Goal: Task Accomplishment & Management: Manage account settings

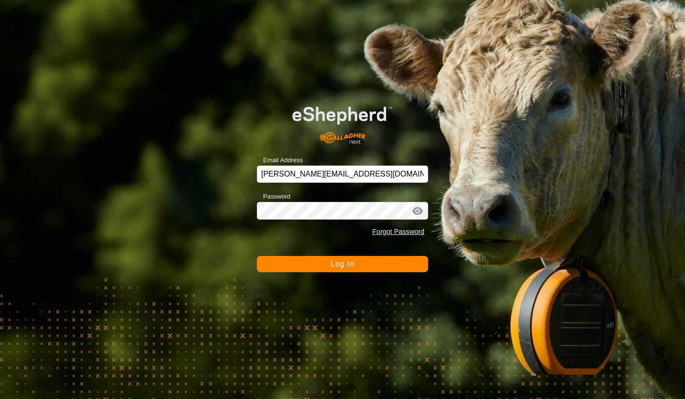
click at [306, 263] on button "Log In" at bounding box center [342, 264] width 171 height 16
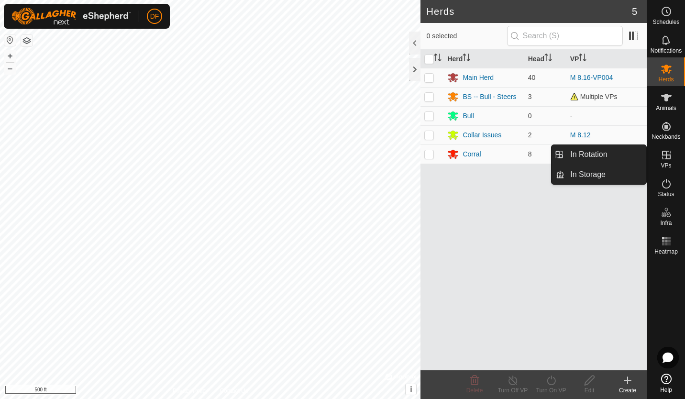
click at [662, 163] on span "VPs" at bounding box center [665, 166] width 11 height 6
click at [615, 152] on link "In Rotation" at bounding box center [605, 154] width 82 height 19
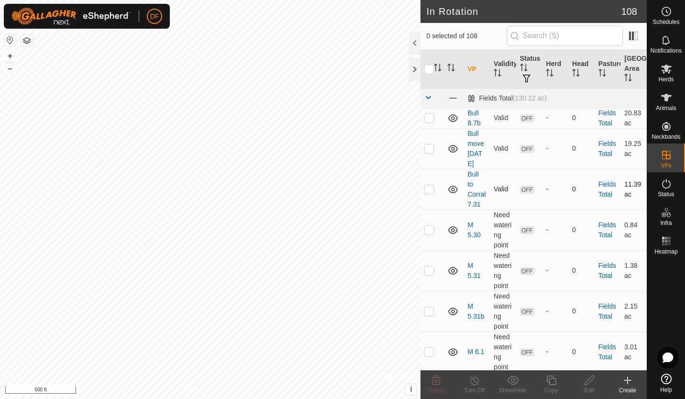
click at [429, 193] on p-checkbox at bounding box center [429, 189] width 10 height 8
click at [437, 382] on icon at bounding box center [436, 380] width 9 height 10
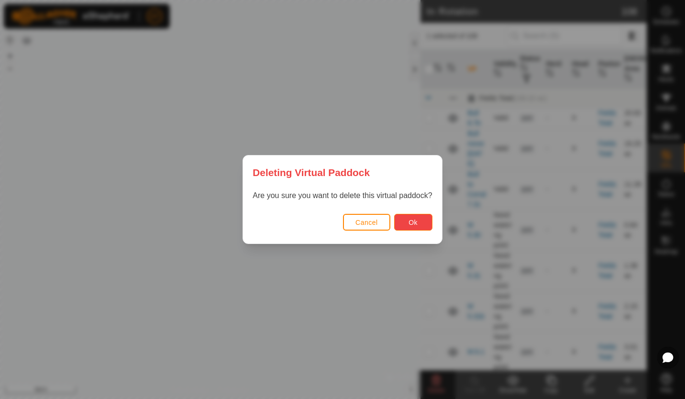
click at [412, 223] on span "Ok" at bounding box center [412, 222] width 9 height 8
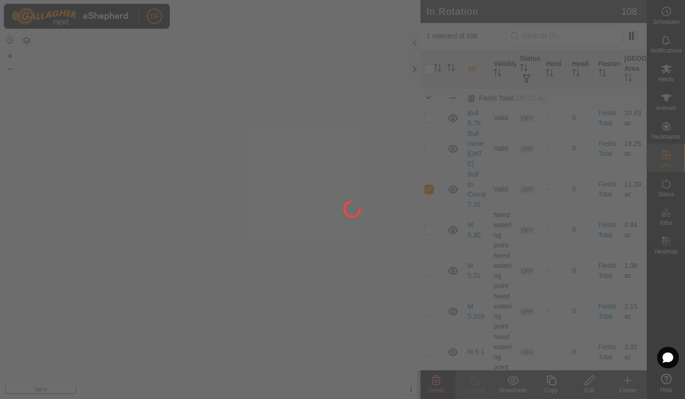
checkbox input "false"
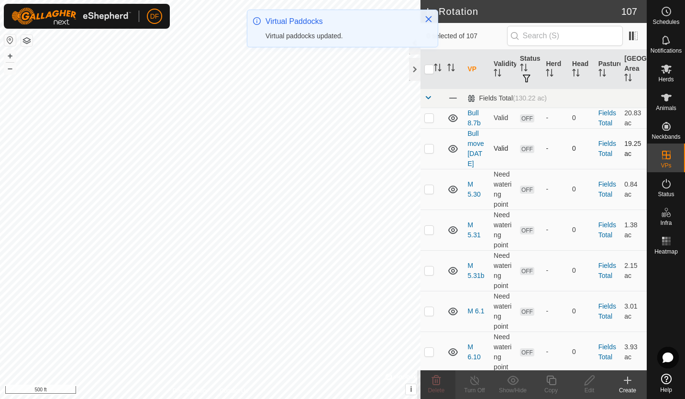
click at [429, 152] on p-checkbox at bounding box center [429, 148] width 10 height 8
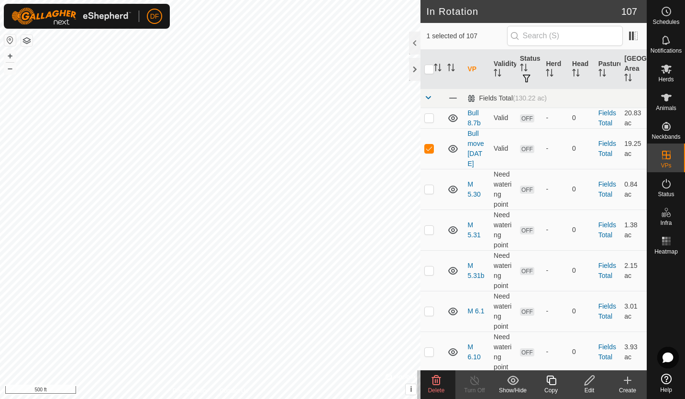
click at [432, 380] on icon at bounding box center [436, 380] width 9 height 10
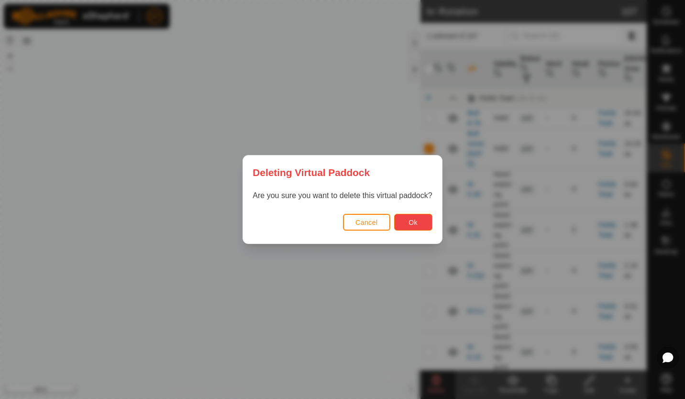
click at [411, 225] on span "Ok" at bounding box center [412, 222] width 9 height 8
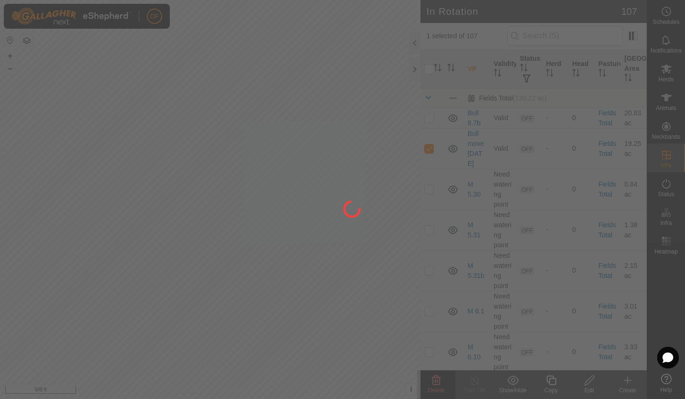
checkbox input "false"
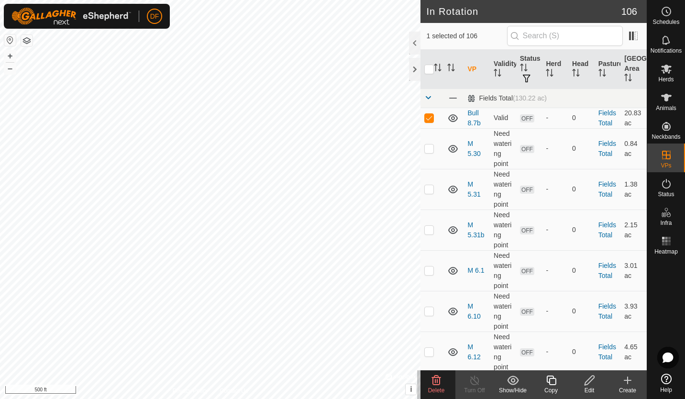
click at [434, 385] on icon at bounding box center [435, 379] width 11 height 11
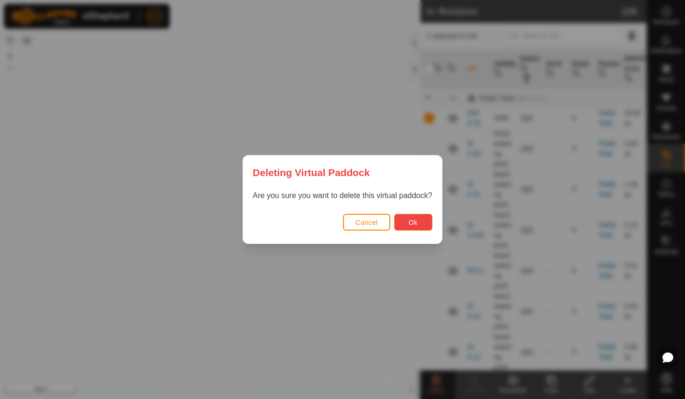
click at [416, 223] on button "Ok" at bounding box center [413, 222] width 38 height 17
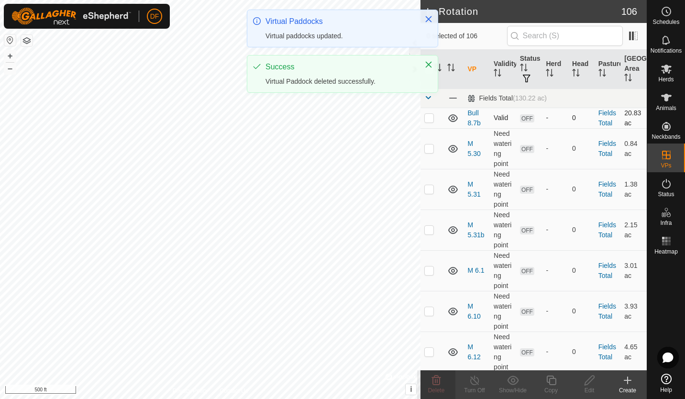
checkbox input "false"
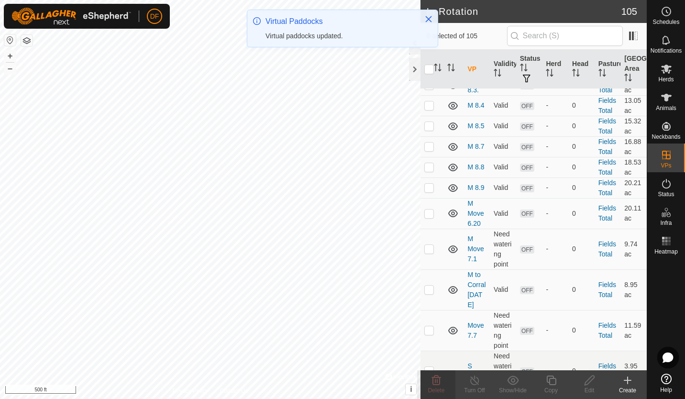
scroll to position [1537, 0]
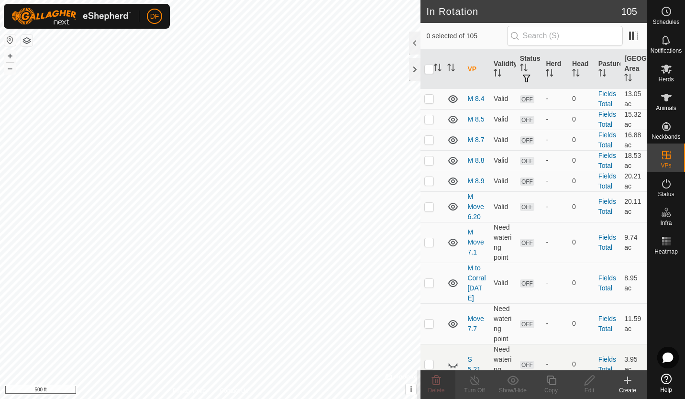
click at [429, 10] on p-checkbox at bounding box center [429, 6] width 10 height 8
checkbox input "true"
click at [665, 71] on icon at bounding box center [666, 69] width 11 height 9
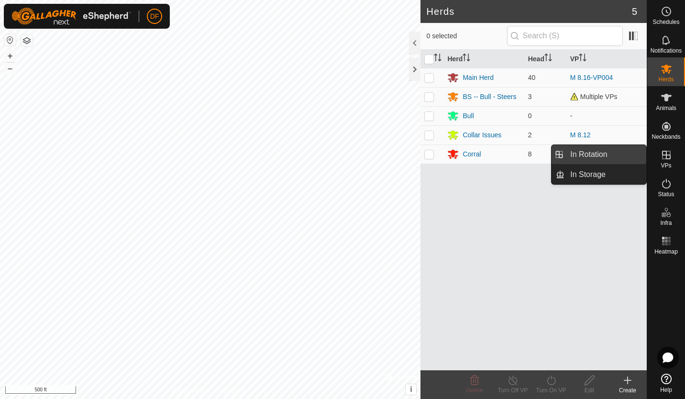
click at [606, 153] on link "In Rotation" at bounding box center [605, 154] width 82 height 19
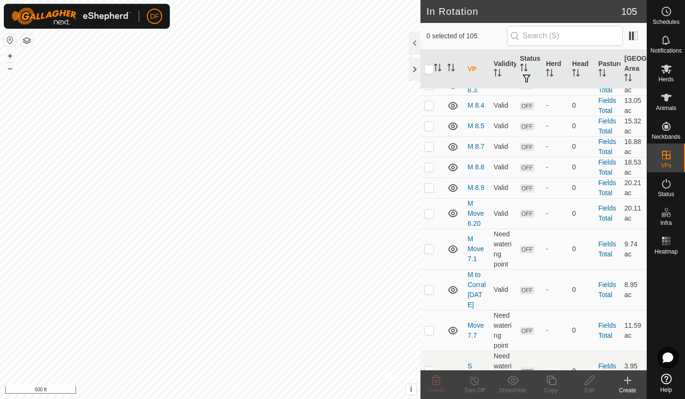
scroll to position [1524, 0]
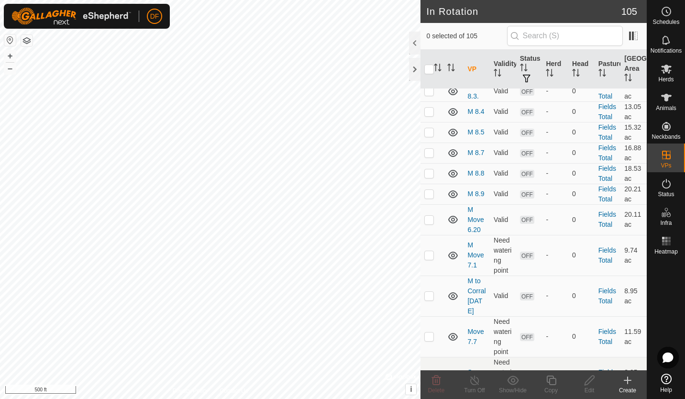
click at [430, 23] on p-checkbox at bounding box center [429, 19] width 10 height 8
checkbox input "true"
click at [474, 379] on icon at bounding box center [474, 380] width 9 height 10
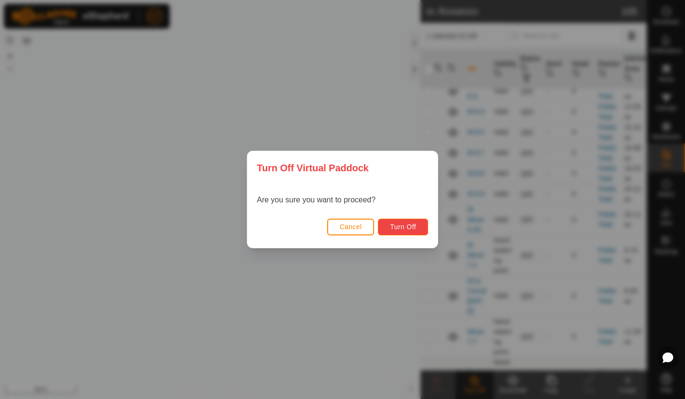
click at [400, 225] on span "Turn Off" at bounding box center [403, 227] width 26 height 8
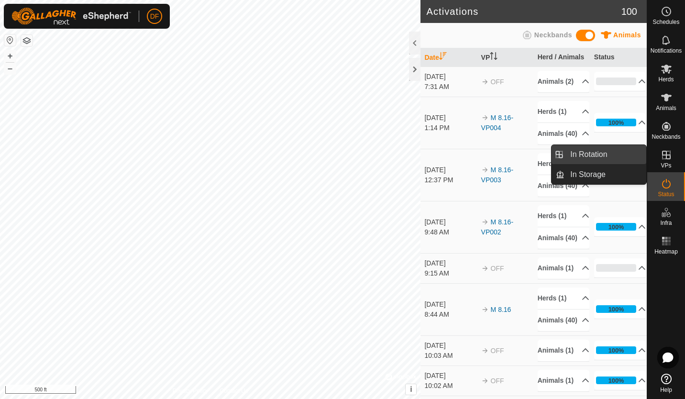
click at [604, 157] on link "In Rotation" at bounding box center [605, 154] width 82 height 19
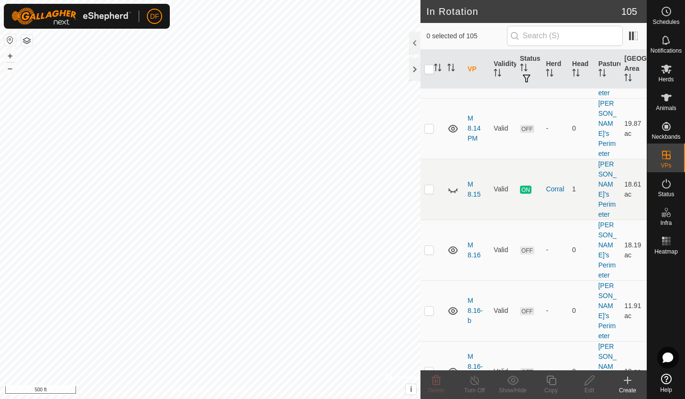
scroll to position [3261, 0]
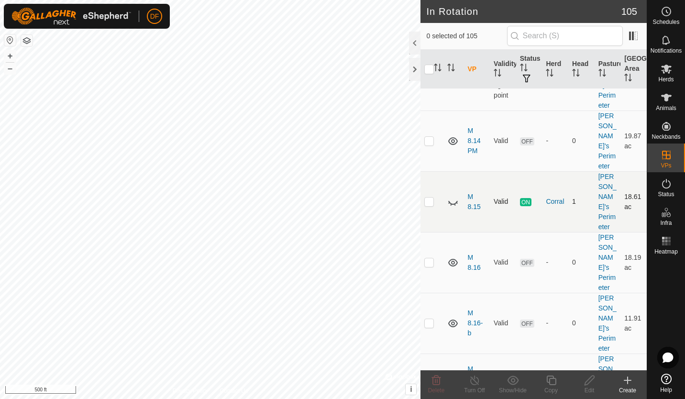
click at [430, 205] on p-checkbox at bounding box center [429, 201] width 10 height 8
checkbox input "true"
click at [471, 381] on icon at bounding box center [474, 379] width 12 height 11
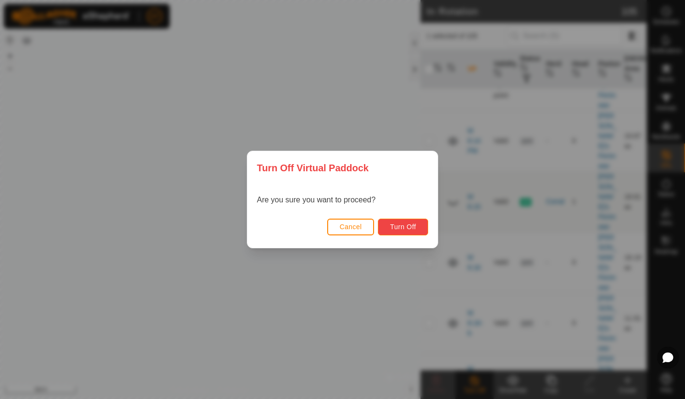
click at [413, 227] on span "Turn Off" at bounding box center [403, 227] width 26 height 8
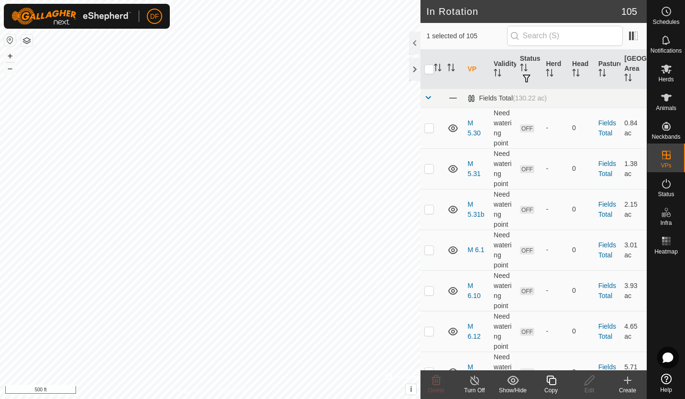
click at [551, 381] on icon at bounding box center [551, 379] width 12 height 11
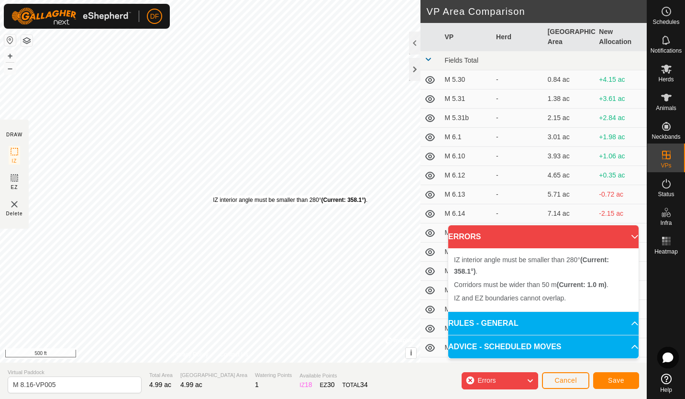
click at [213, 196] on div "IZ interior angle must be smaller than 280° (Current: 358.1°) ." at bounding box center [290, 200] width 154 height 9
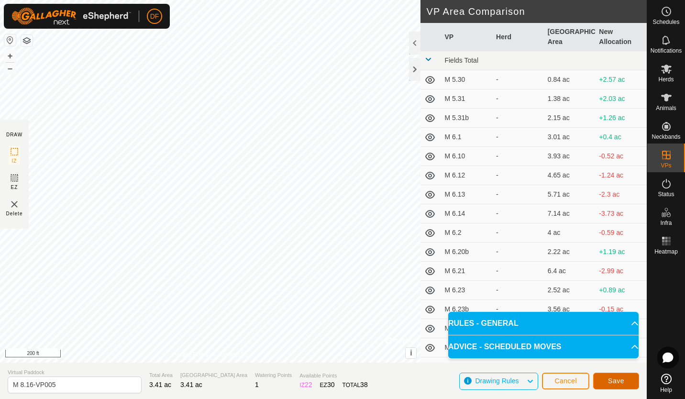
click at [612, 379] on span "Save" at bounding box center [616, 381] width 16 height 8
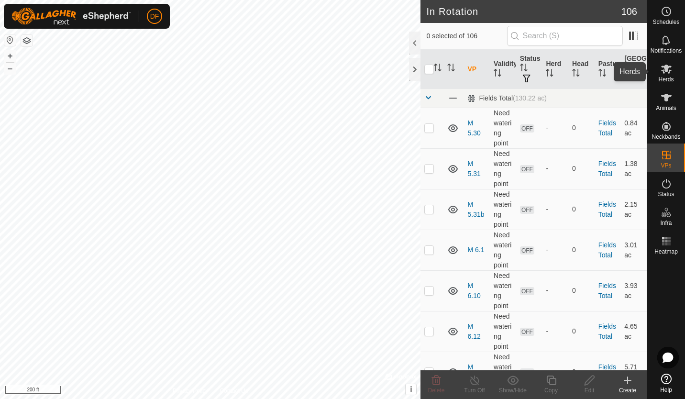
click at [667, 71] on icon at bounding box center [666, 69] width 11 height 9
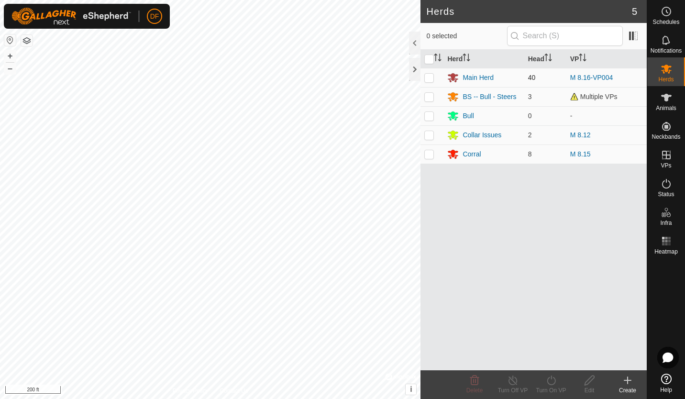
click at [430, 76] on p-checkbox at bounding box center [429, 78] width 10 height 8
checkbox input "true"
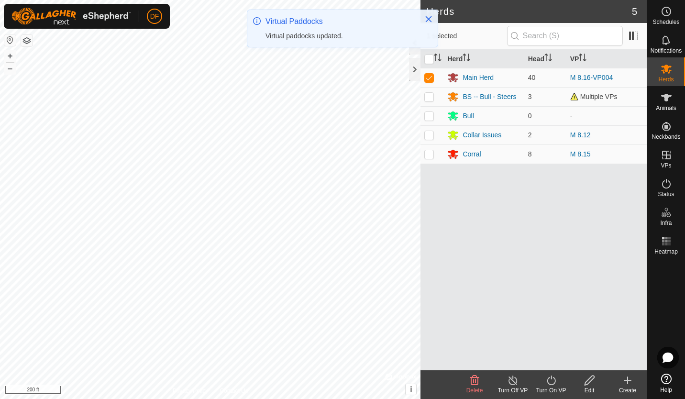
click at [510, 382] on icon at bounding box center [513, 379] width 12 height 11
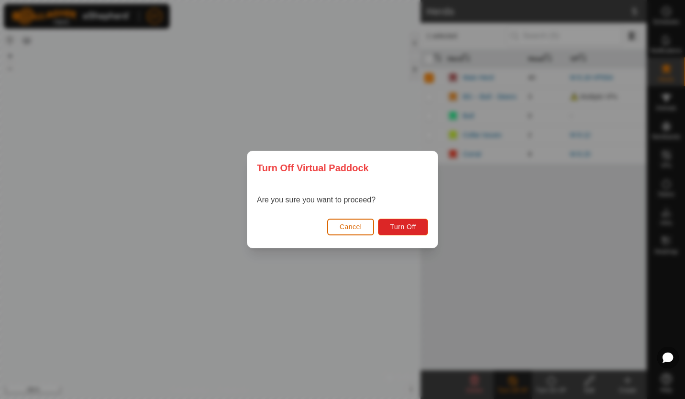
click at [349, 227] on span "Cancel" at bounding box center [350, 227] width 22 height 8
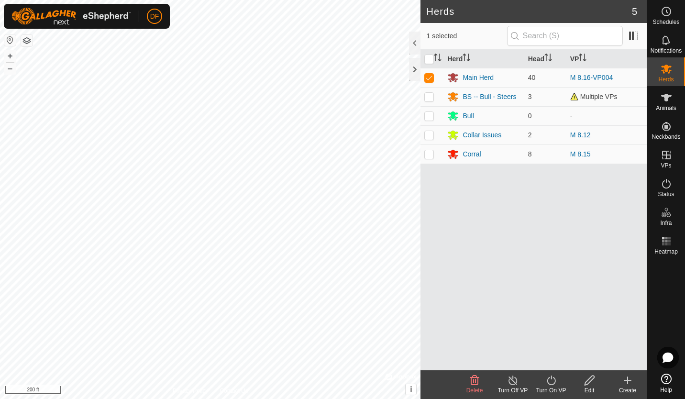
click at [555, 381] on icon at bounding box center [550, 380] width 9 height 10
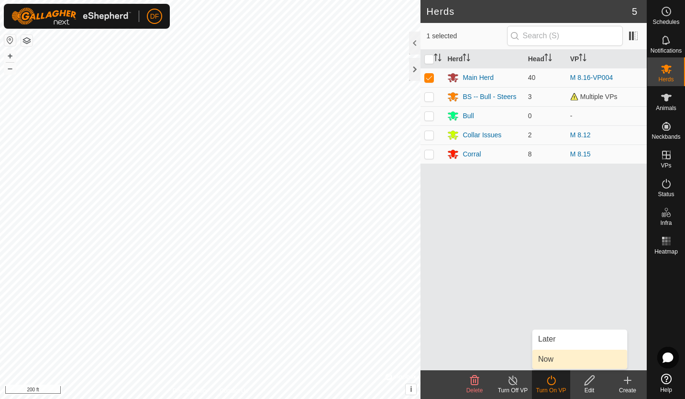
click at [550, 359] on link "Now" at bounding box center [579, 358] width 95 height 19
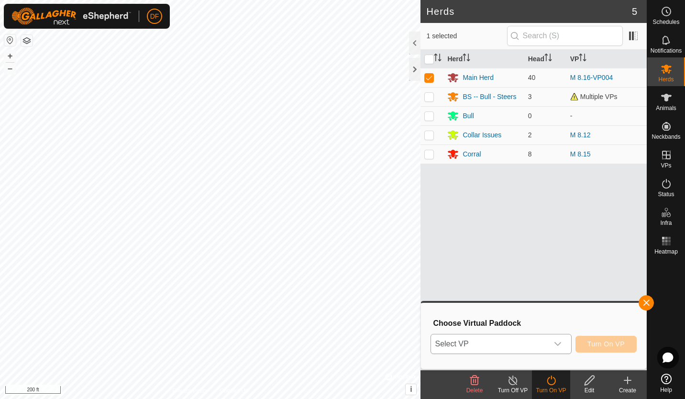
click at [558, 344] on icon "dropdown trigger" at bounding box center [557, 344] width 7 height 4
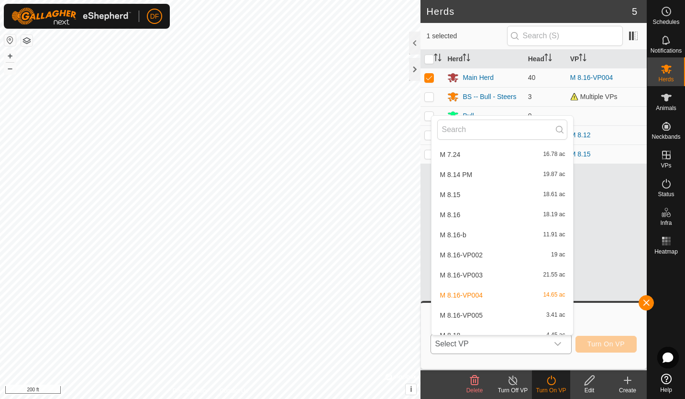
scroll to position [1879, 0]
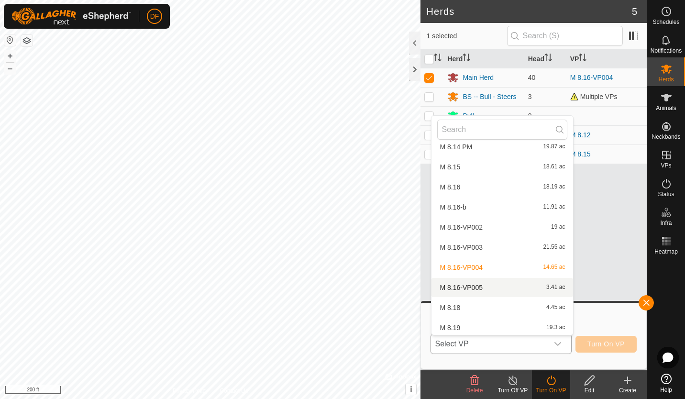
click at [458, 282] on li "M 8.16-VP005 3.41 ac" at bounding box center [501, 287] width 141 height 19
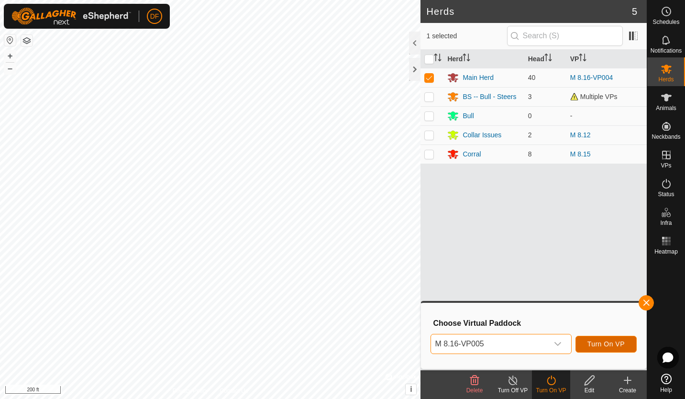
click at [598, 345] on span "Turn On VP" at bounding box center [605, 344] width 37 height 8
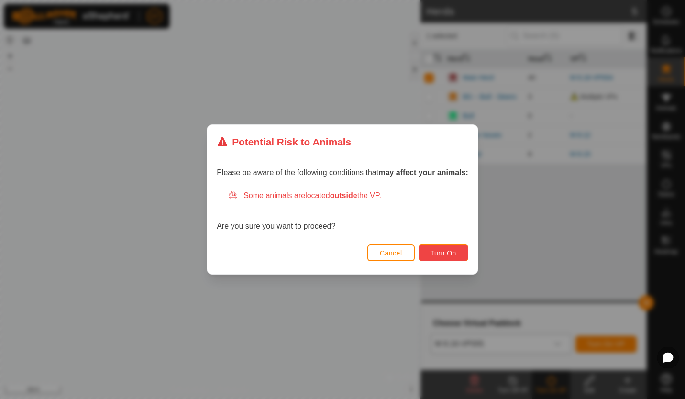
click at [439, 256] on span "Turn On" at bounding box center [443, 253] width 26 height 8
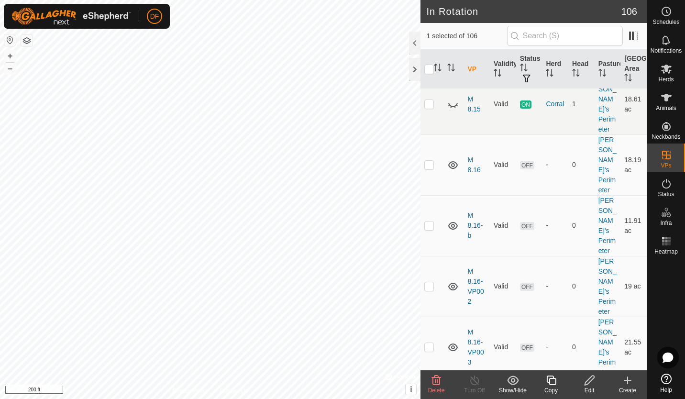
scroll to position [3295, 0]
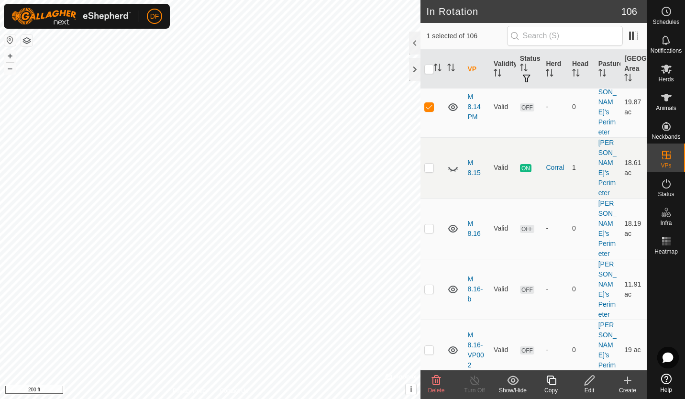
click at [436, 382] on icon at bounding box center [435, 379] width 11 height 11
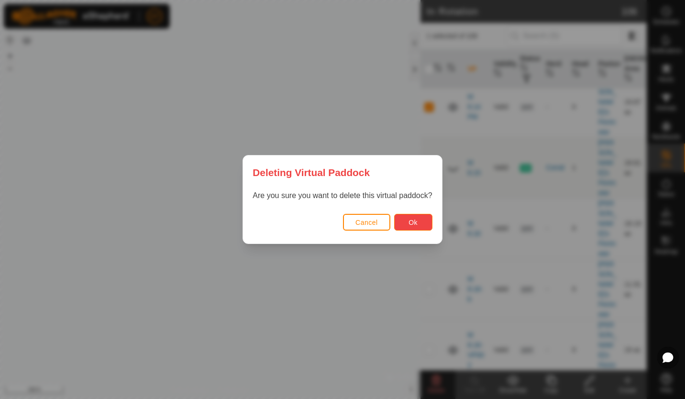
click at [408, 227] on button "Ok" at bounding box center [413, 222] width 38 height 17
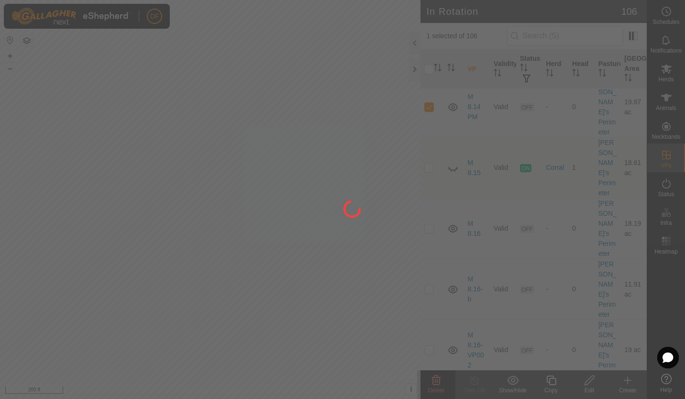
checkbox input "false"
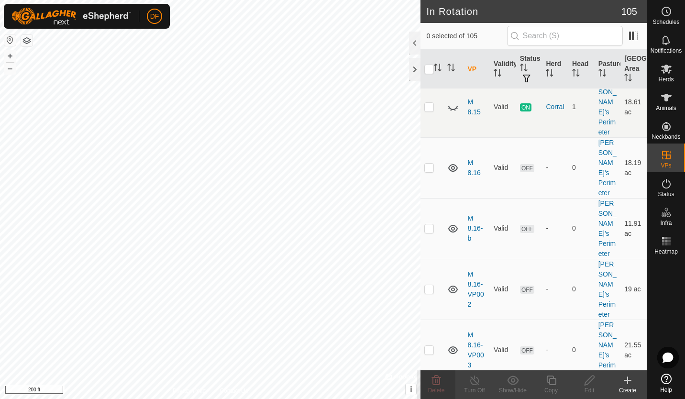
click at [430, 232] on p-checkbox at bounding box center [429, 228] width 10 height 8
checkbox input "true"
click at [428, 232] on p-checkbox at bounding box center [429, 228] width 10 height 8
checkbox input "false"
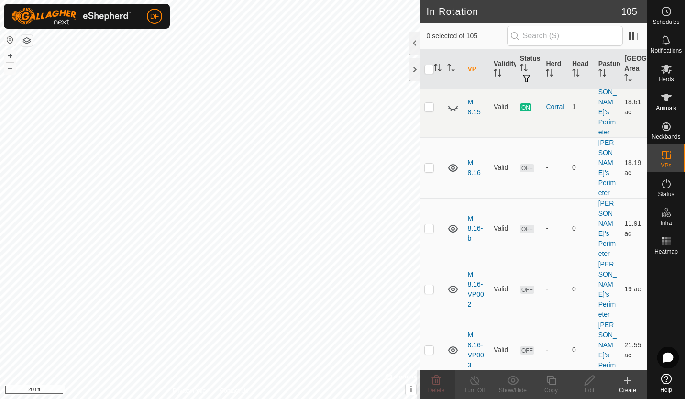
click at [431, 50] on p-checkbox at bounding box center [429, 46] width 10 height 8
checkbox input "false"
click at [436, 381] on icon at bounding box center [436, 380] width 9 height 10
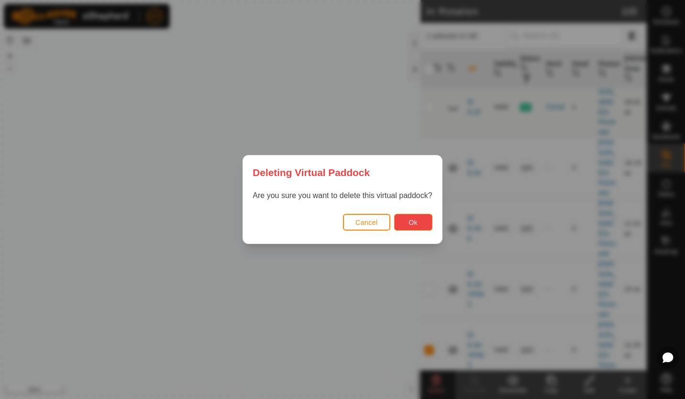
click at [412, 223] on span "Ok" at bounding box center [412, 222] width 9 height 8
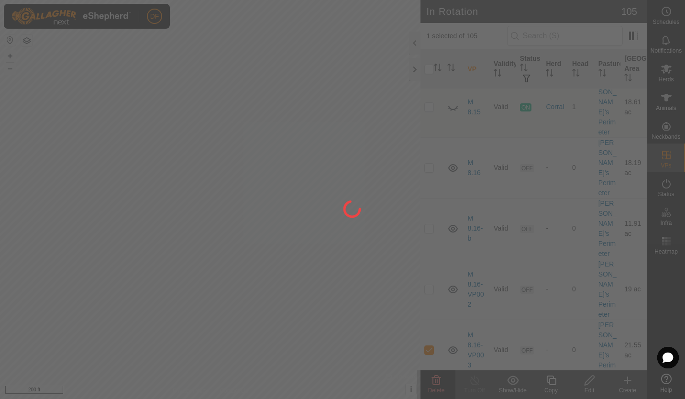
checkbox input "false"
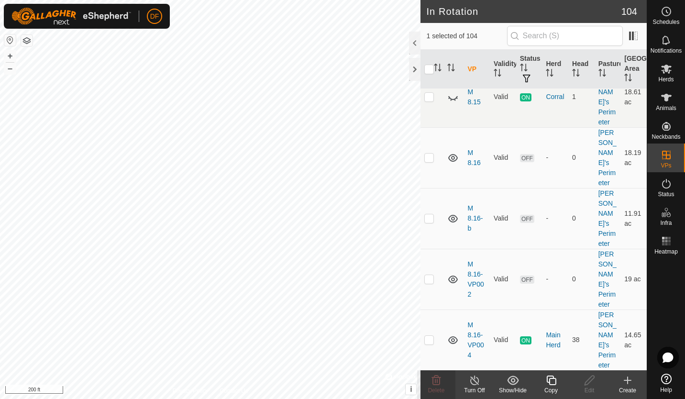
checkbox input "false"
click at [436, 379] on icon at bounding box center [435, 379] width 11 height 11
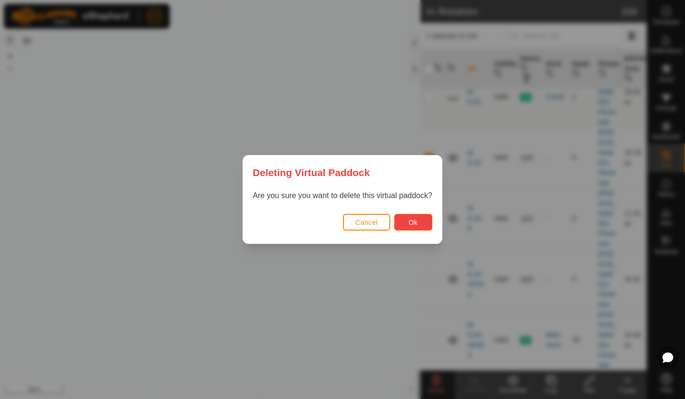
click at [408, 227] on button "Ok" at bounding box center [413, 222] width 38 height 17
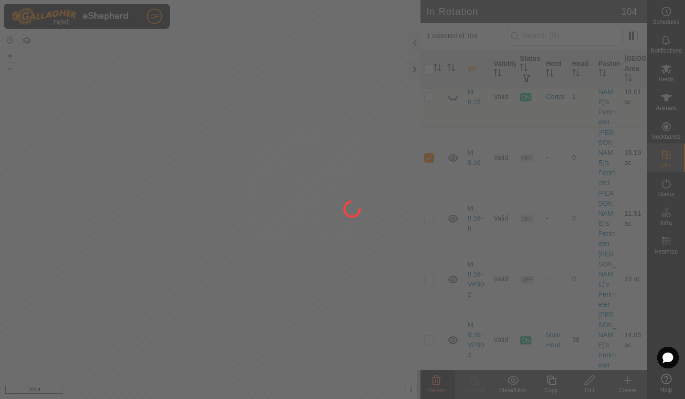
checkbox input "false"
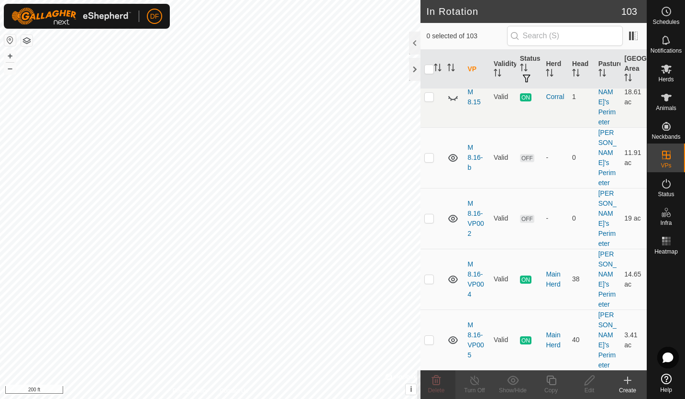
checkbox input "true"
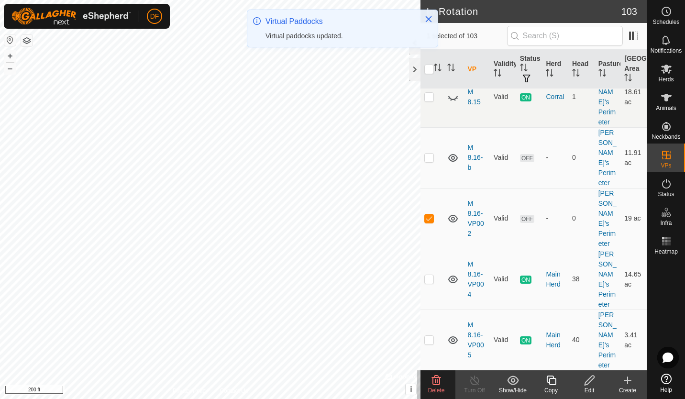
click at [435, 378] on icon at bounding box center [435, 379] width 11 height 11
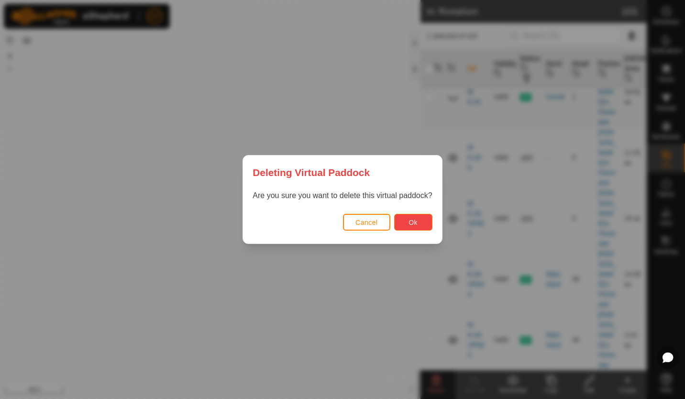
click at [406, 225] on button "Ok" at bounding box center [413, 222] width 38 height 17
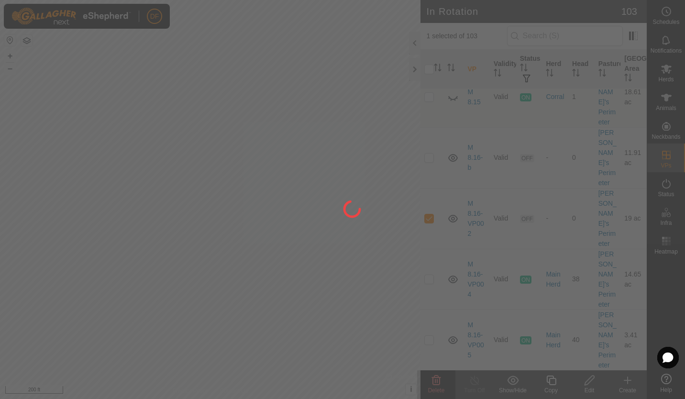
checkbox input "false"
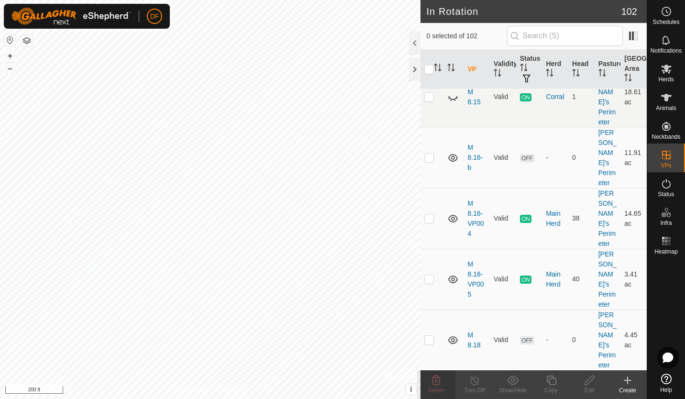
checkbox input "true"
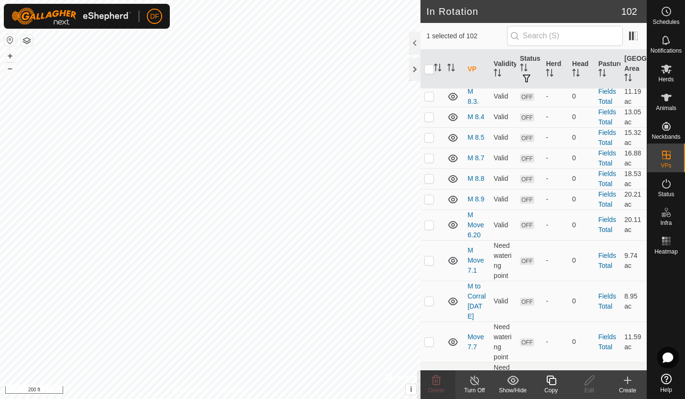
scroll to position [1515, 0]
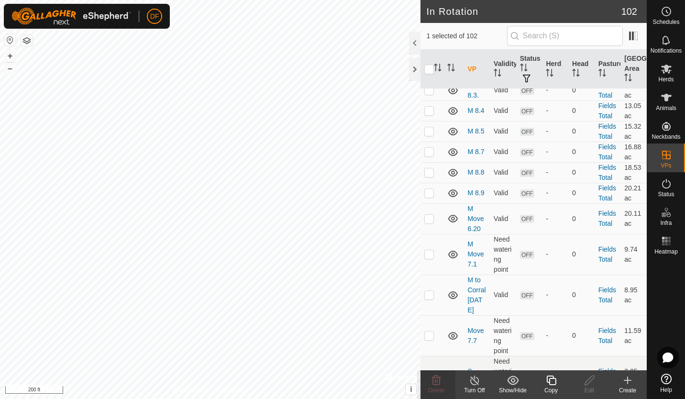
click at [428, 27] on p-checkbox at bounding box center [429, 24] width 10 height 8
click at [475, 383] on icon at bounding box center [474, 379] width 12 height 11
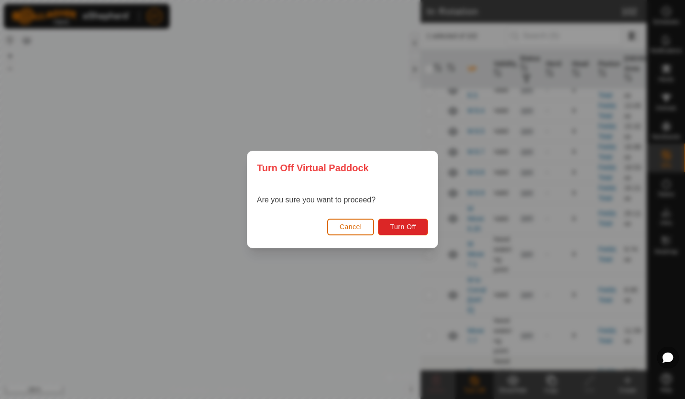
click at [350, 228] on span "Cancel" at bounding box center [350, 227] width 22 height 8
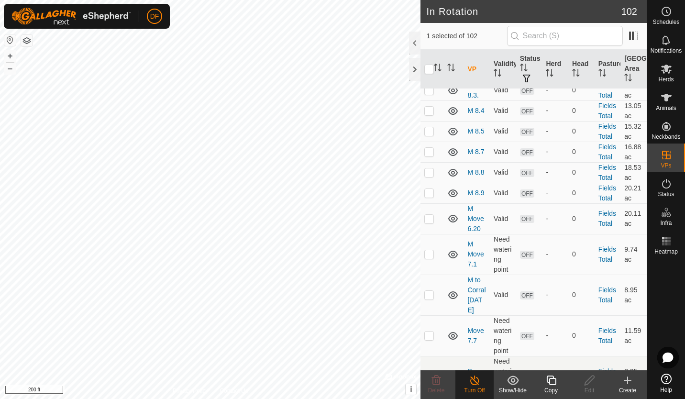
click at [430, 27] on p-checkbox at bounding box center [429, 24] width 10 height 8
checkbox input "false"
click at [429, 53] on p-checkbox at bounding box center [429, 49] width 10 height 8
checkbox input "false"
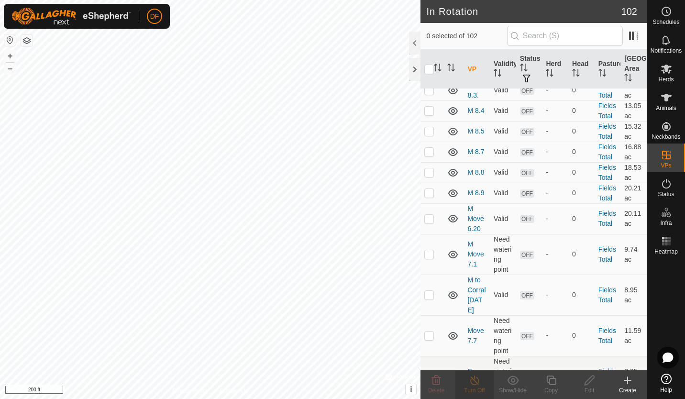
checkbox input "false"
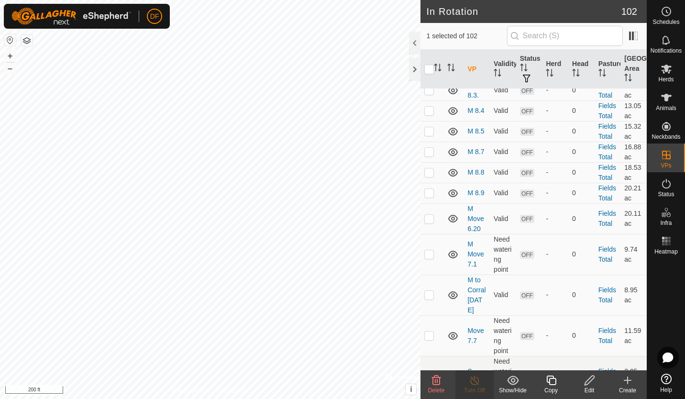
checkbox input "false"
click at [426, 94] on p-checkbox at bounding box center [429, 90] width 10 height 8
checkbox input "false"
click at [429, 114] on p-checkbox at bounding box center [429, 111] width 10 height 8
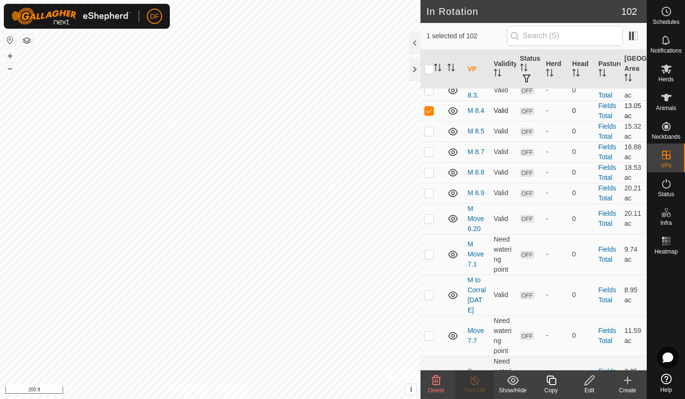
click at [427, 114] on p-checkbox at bounding box center [429, 111] width 10 height 8
checkbox input "false"
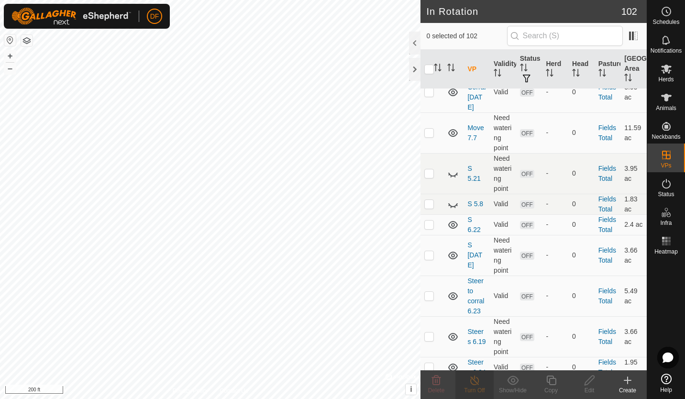
scroll to position [1724, 0]
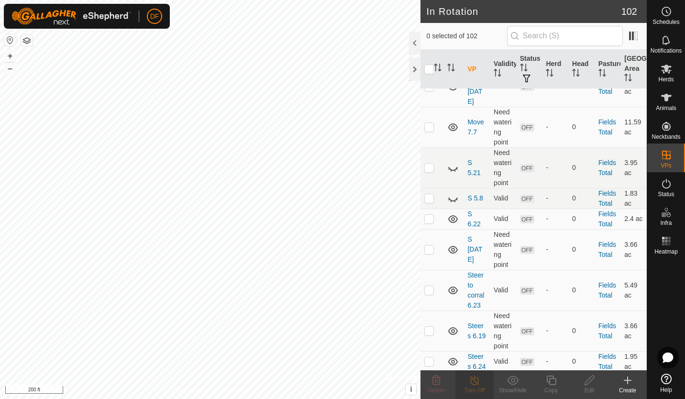
checkbox input "false"
click at [430, 90] on p-checkbox at bounding box center [429, 86] width 10 height 8
click at [437, 378] on icon at bounding box center [435, 379] width 11 height 11
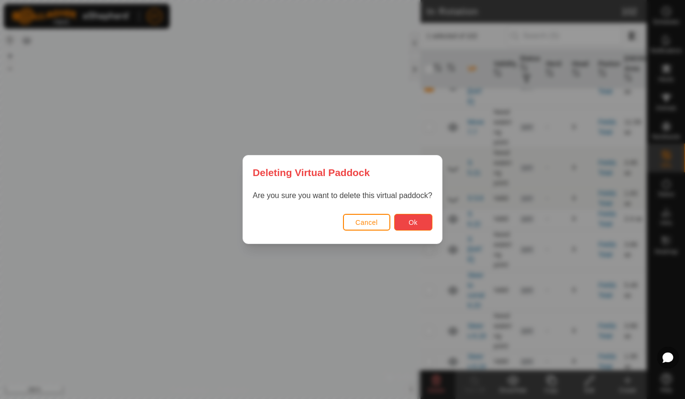
click at [418, 225] on button "Ok" at bounding box center [413, 222] width 38 height 17
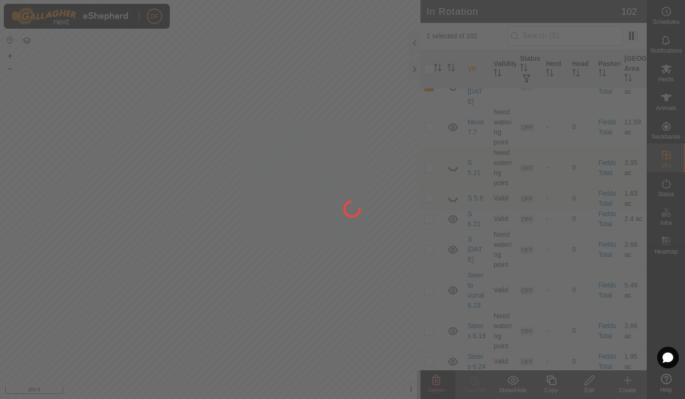
checkbox input "false"
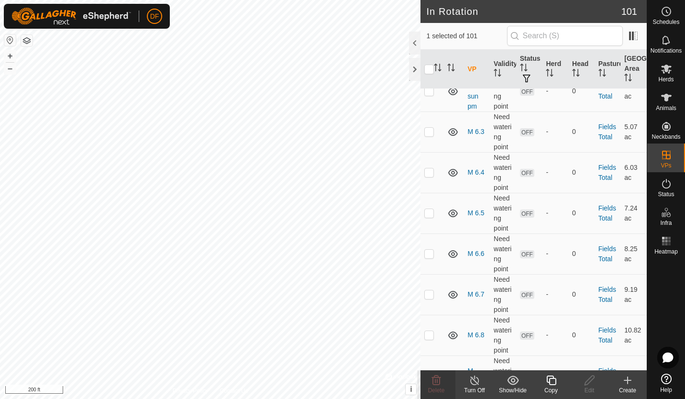
scroll to position [728, 0]
checkbox input "false"
checkbox input "true"
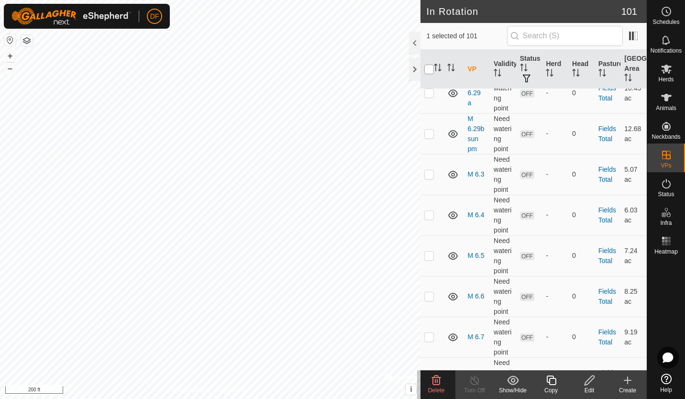
click at [429, 67] on input "checkbox" at bounding box center [429, 70] width 10 height 10
checkbox input "true"
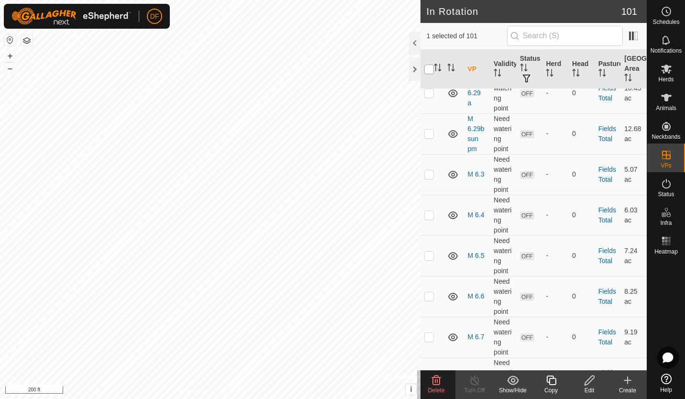
checkbox input "true"
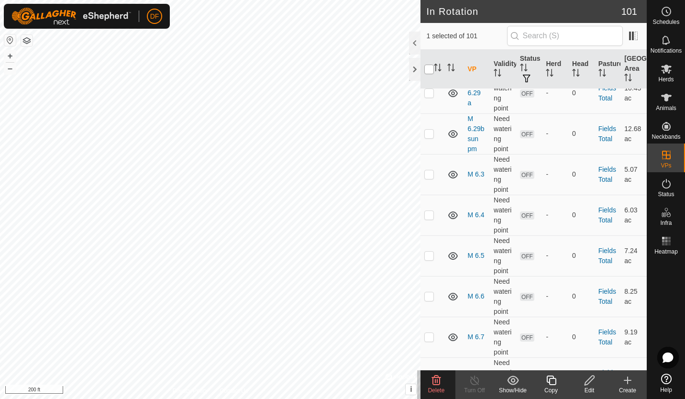
checkbox input "true"
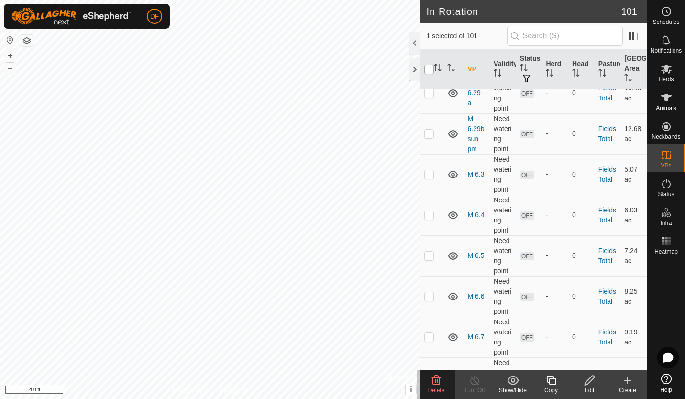
checkbox input "true"
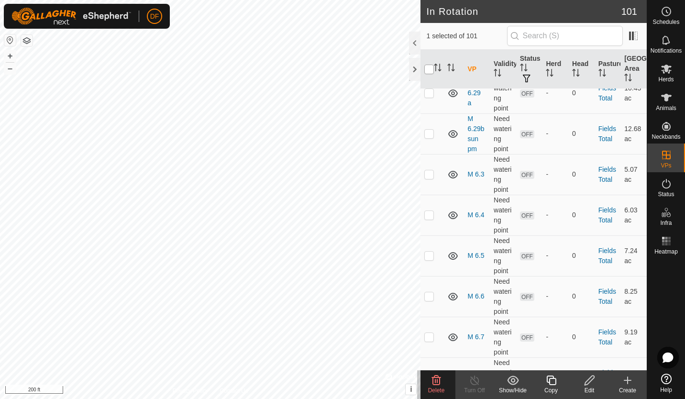
checkbox input "true"
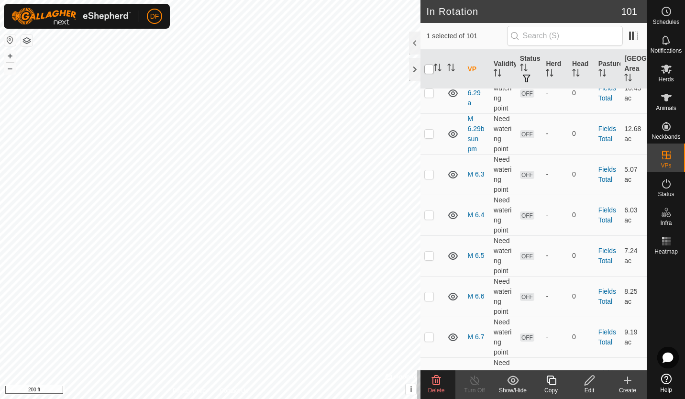
checkbox input "true"
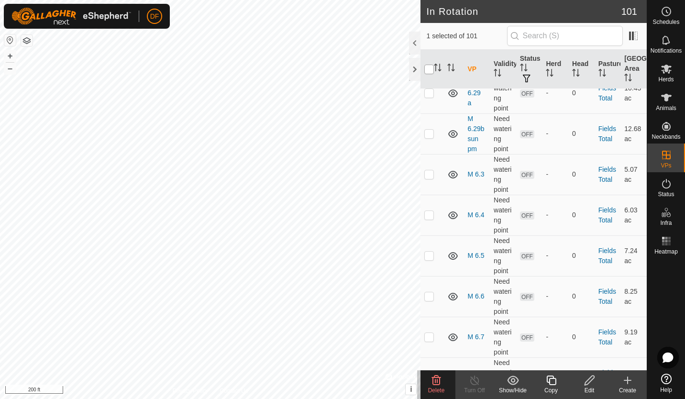
checkbox input "true"
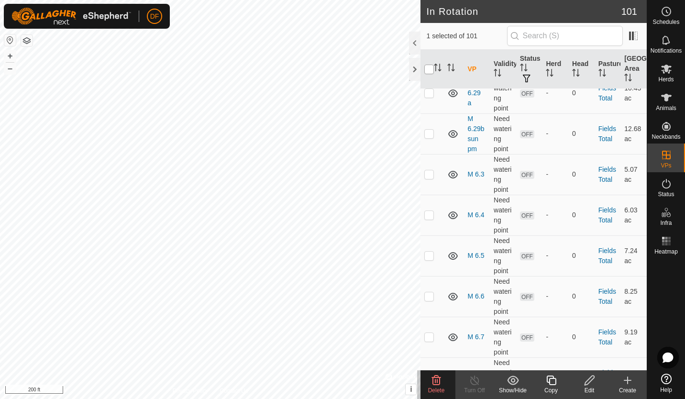
checkbox input "true"
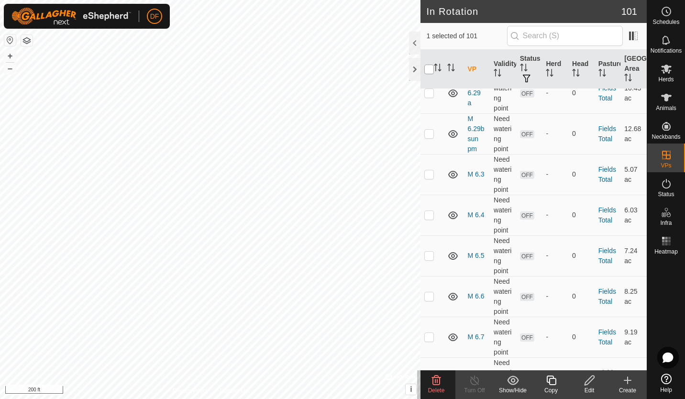
checkbox input "true"
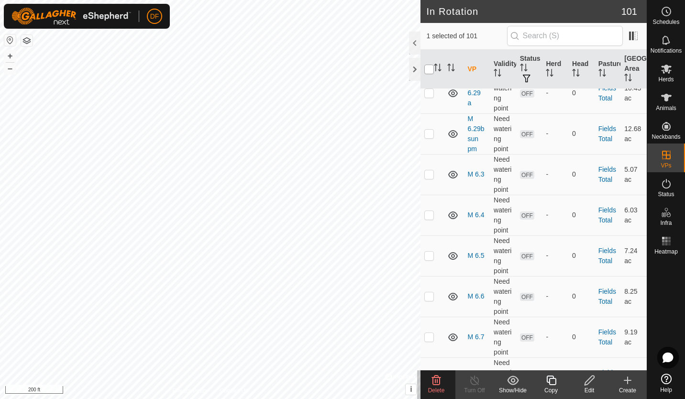
checkbox input "true"
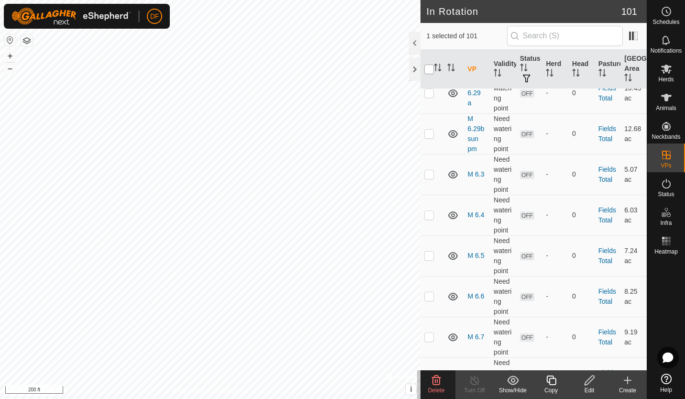
checkbox input "true"
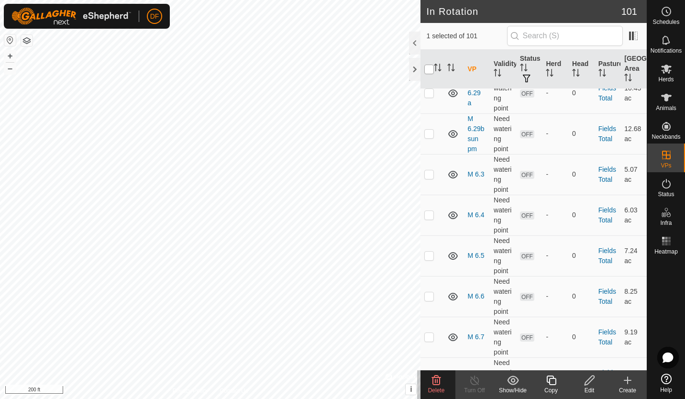
checkbox input "true"
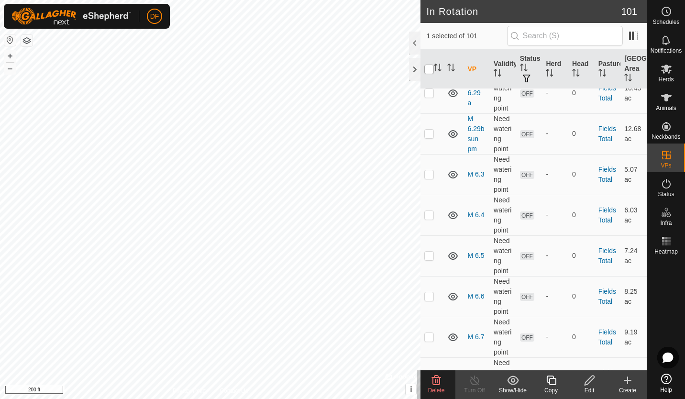
checkbox input "true"
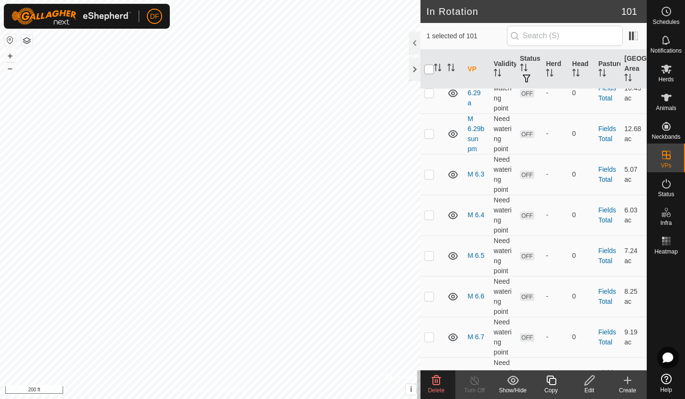
checkbox input "true"
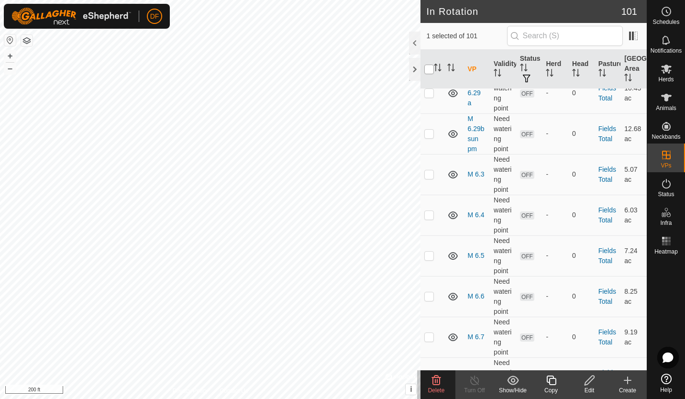
checkbox input "true"
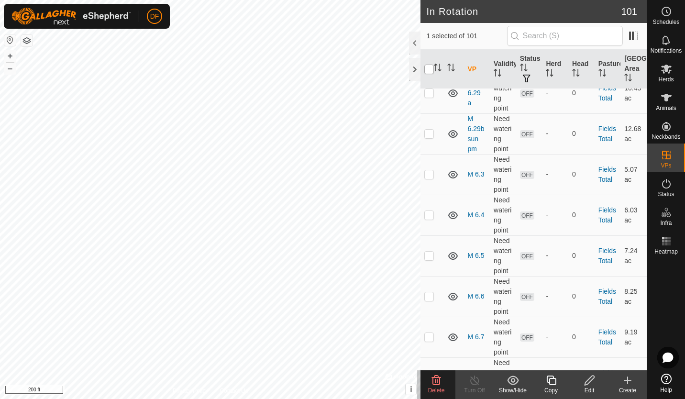
checkbox input "true"
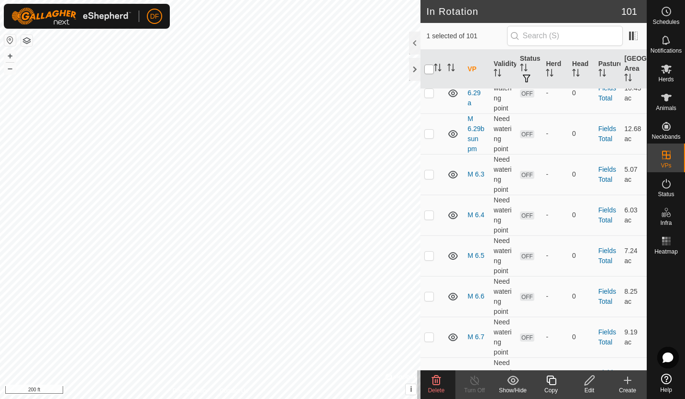
checkbox input "true"
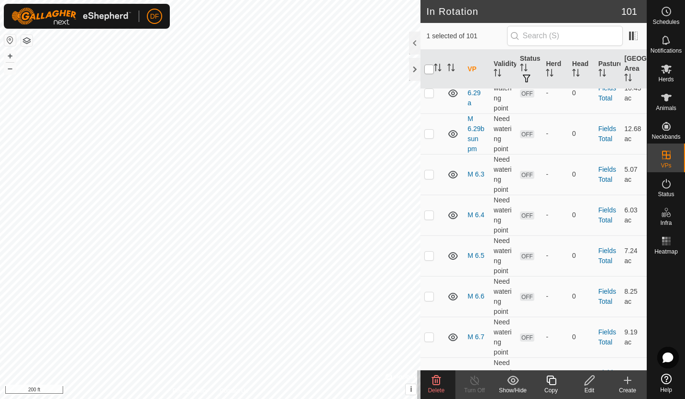
checkbox input "true"
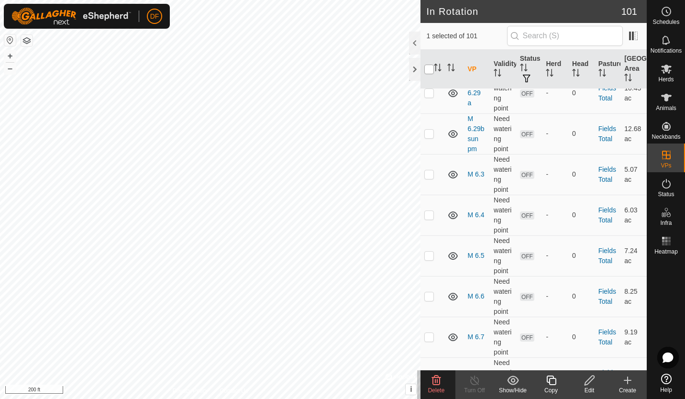
checkbox input "true"
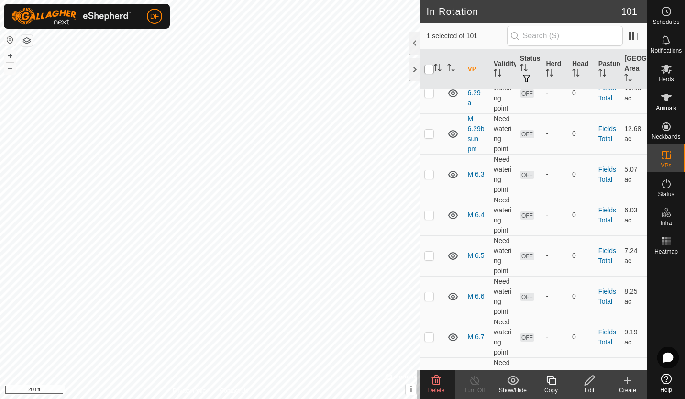
checkbox input "true"
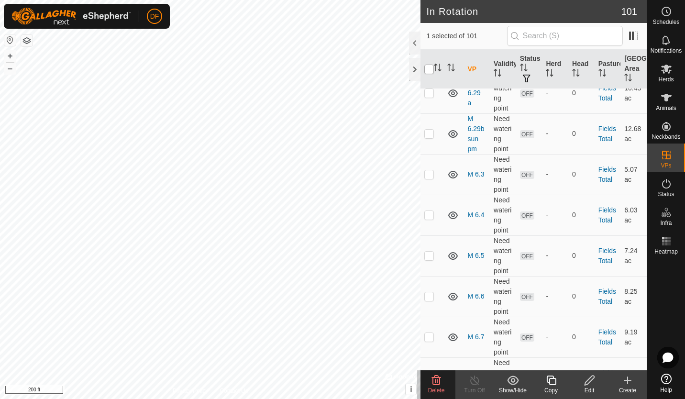
checkbox input "true"
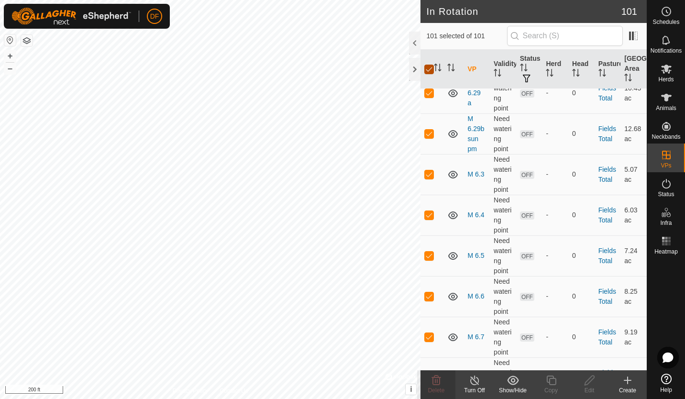
click at [429, 67] on input "checkbox" at bounding box center [429, 70] width 10 height 10
checkbox input "false"
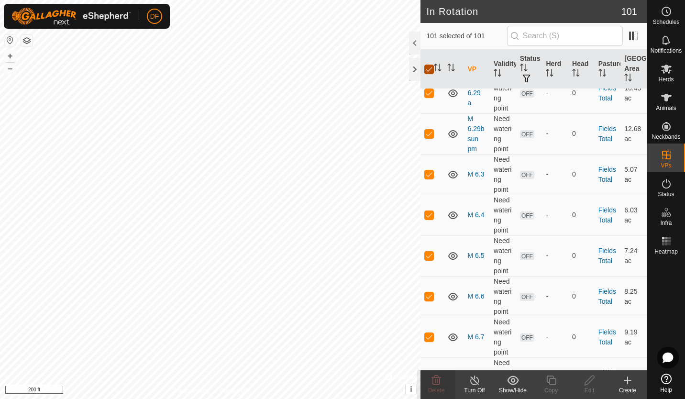
checkbox input "false"
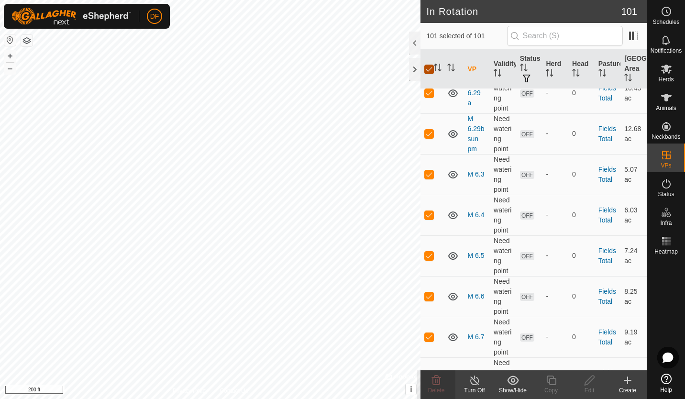
checkbox input "false"
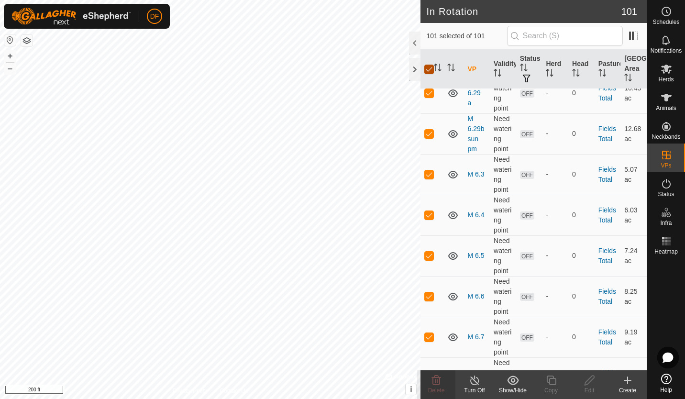
checkbox input "false"
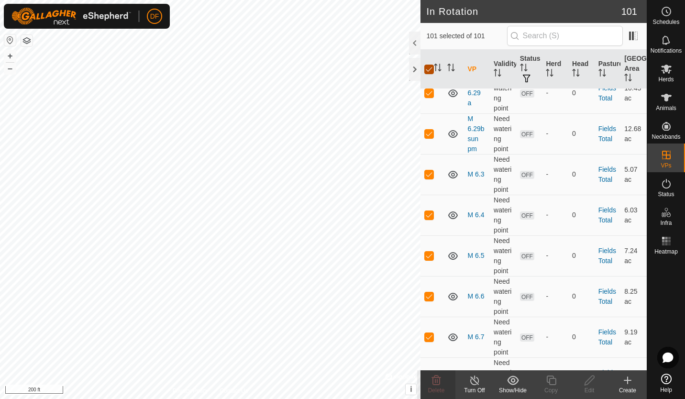
checkbox input "false"
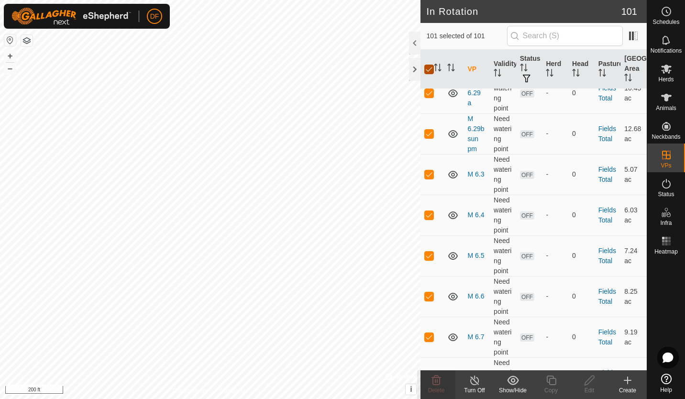
checkbox input "false"
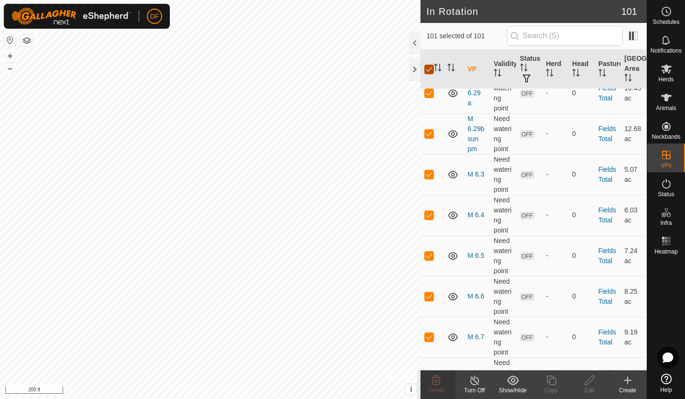
checkbox input "false"
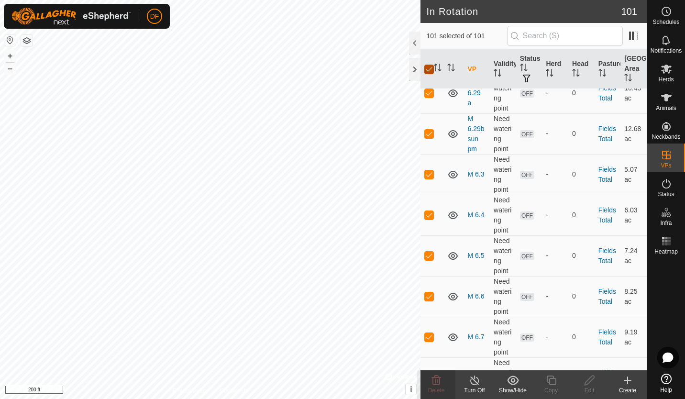
checkbox input "false"
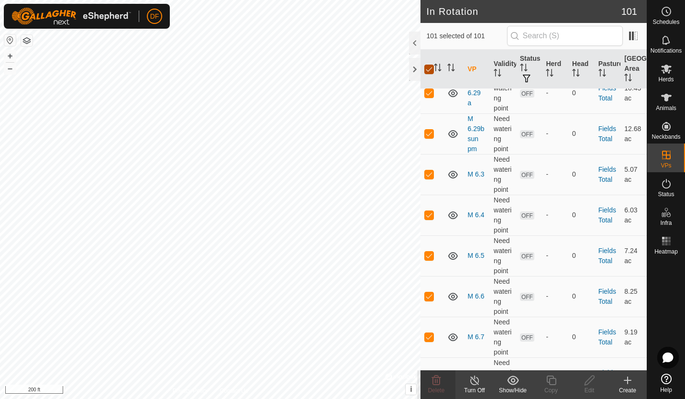
checkbox input "false"
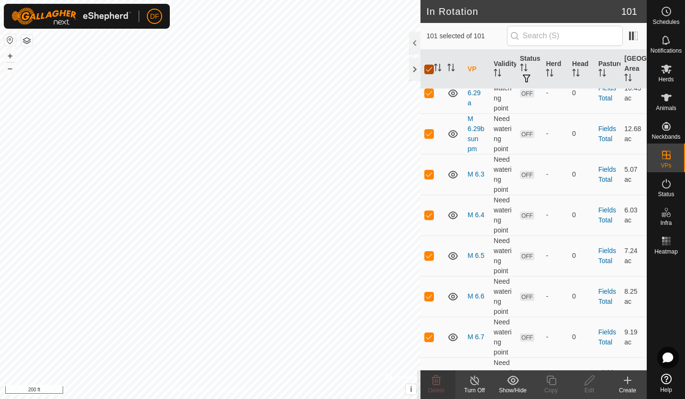
checkbox input "false"
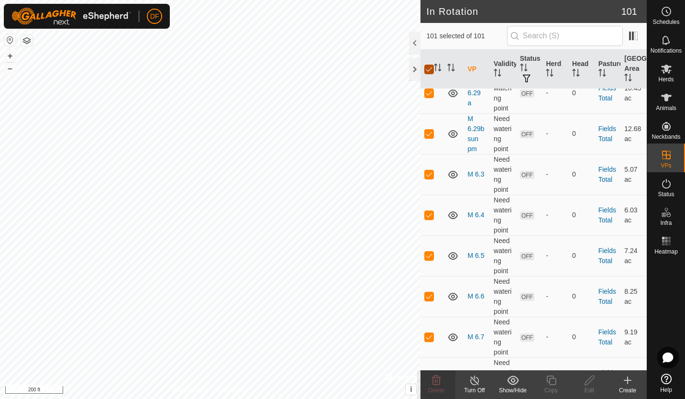
checkbox input "false"
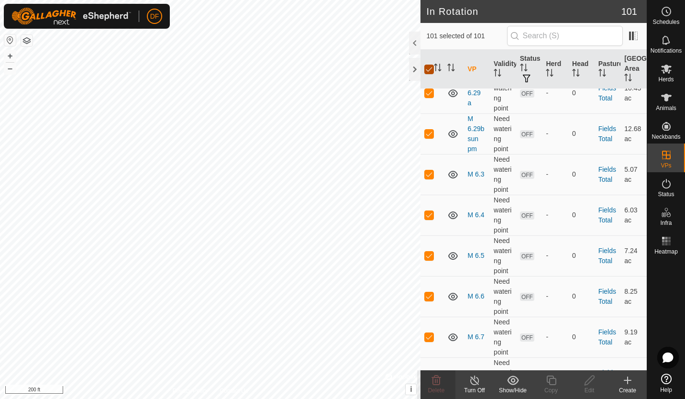
checkbox input "false"
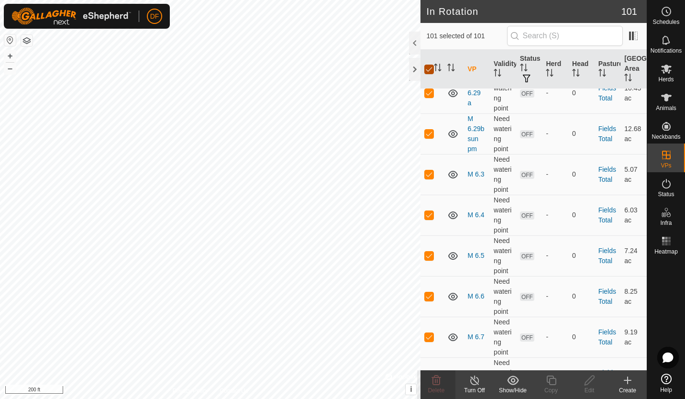
checkbox input "false"
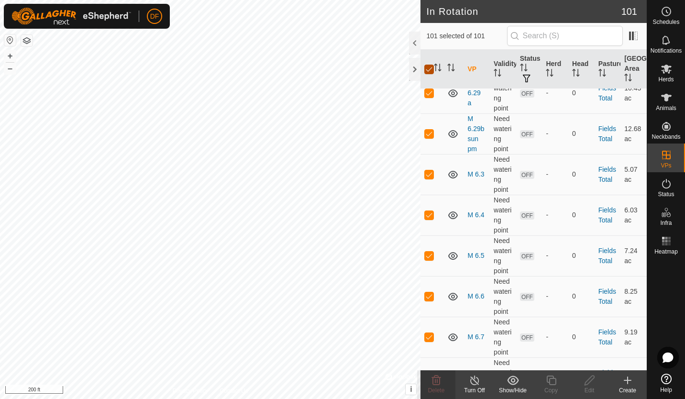
checkbox input "false"
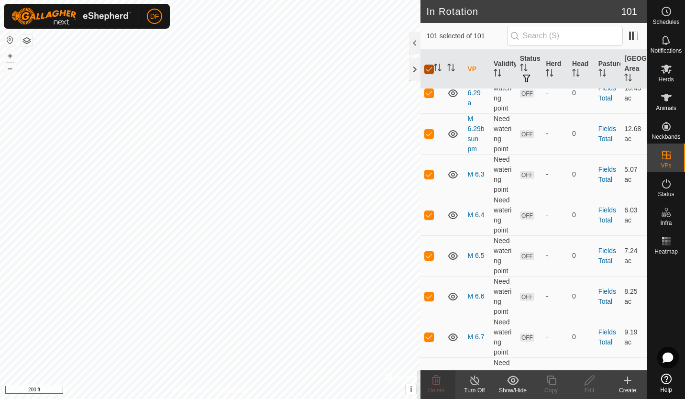
checkbox input "false"
click at [438, 67] on icon "Activate to sort" at bounding box center [438, 68] width 8 height 8
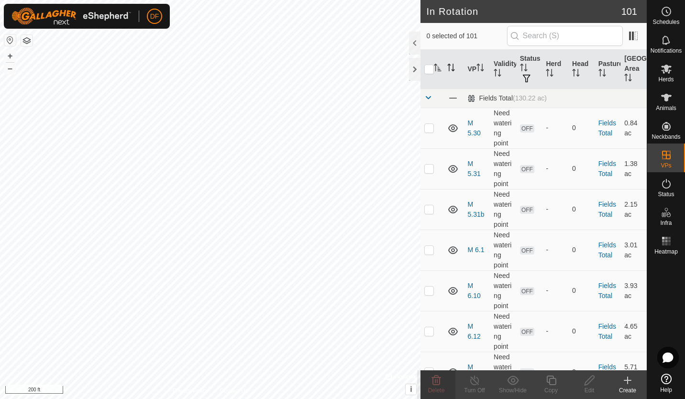
click at [450, 69] on icon "Activate to sort" at bounding box center [451, 68] width 8 height 8
click at [428, 97] on span at bounding box center [428, 98] width 8 height 8
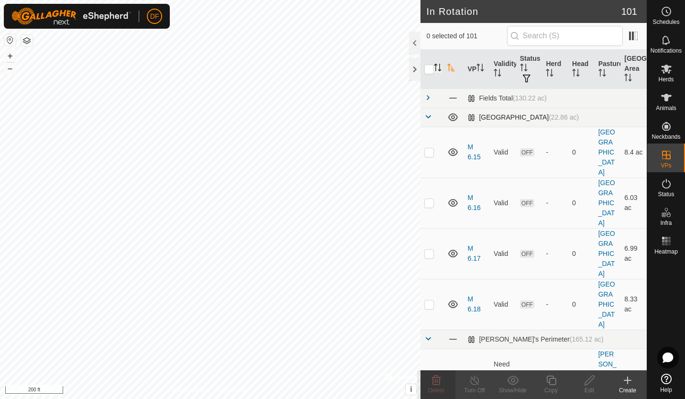
click at [428, 116] on span at bounding box center [428, 117] width 8 height 8
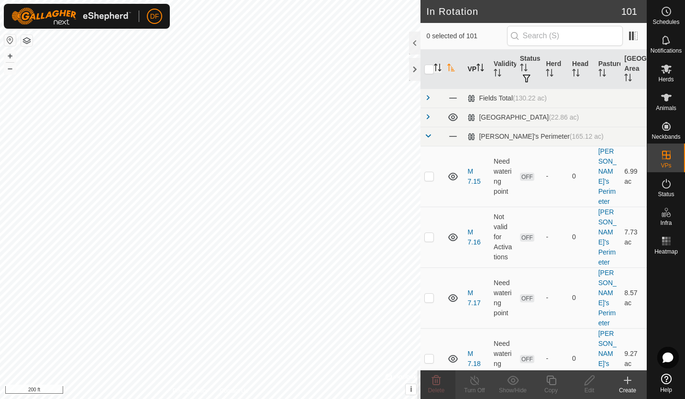
click at [476, 71] on icon "Activate to sort" at bounding box center [480, 68] width 8 height 8
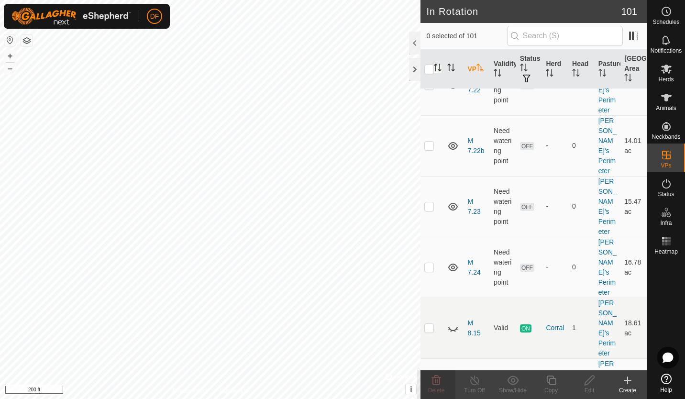
scroll to position [517, 0]
click at [436, 380] on icon at bounding box center [435, 379] width 11 height 11
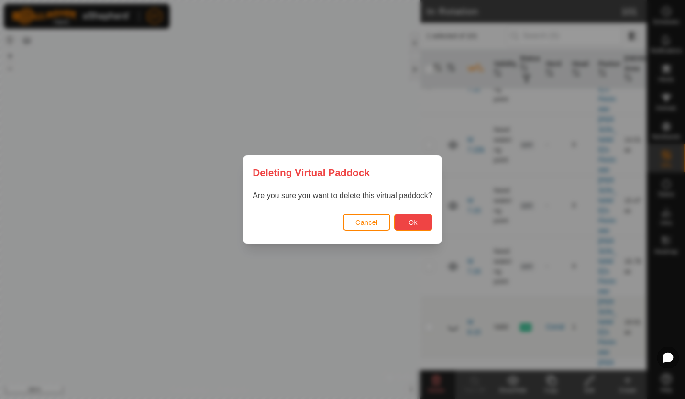
click at [410, 228] on button "Ok" at bounding box center [413, 222] width 38 height 17
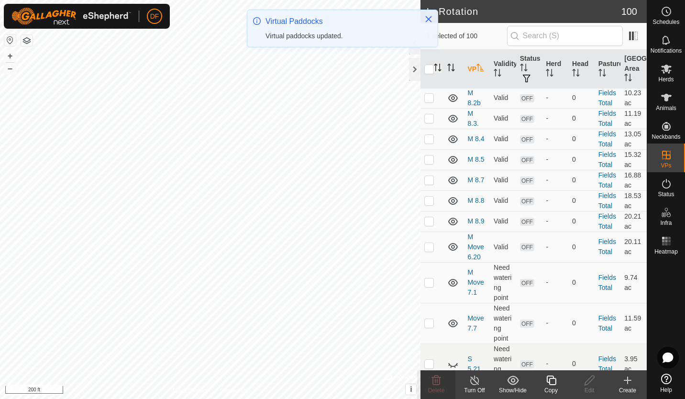
scroll to position [1478, 0]
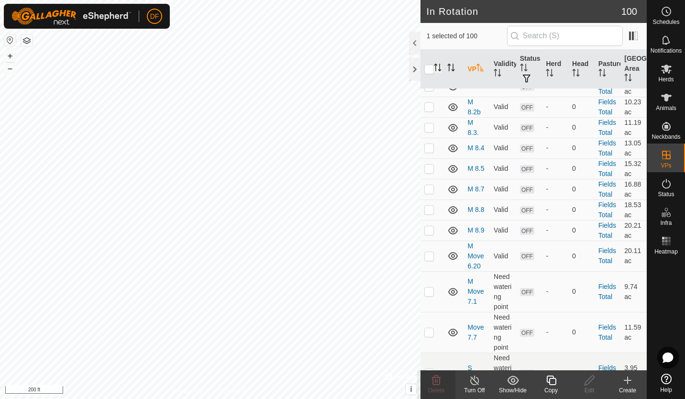
click at [426, 65] on p-checkbox at bounding box center [429, 61] width 10 height 8
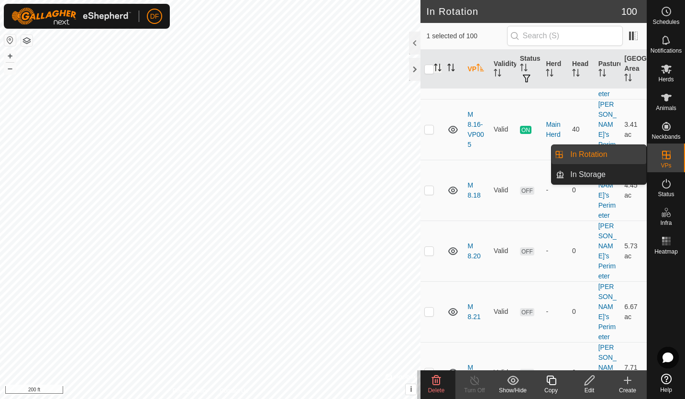
scroll to position [3427, 0]
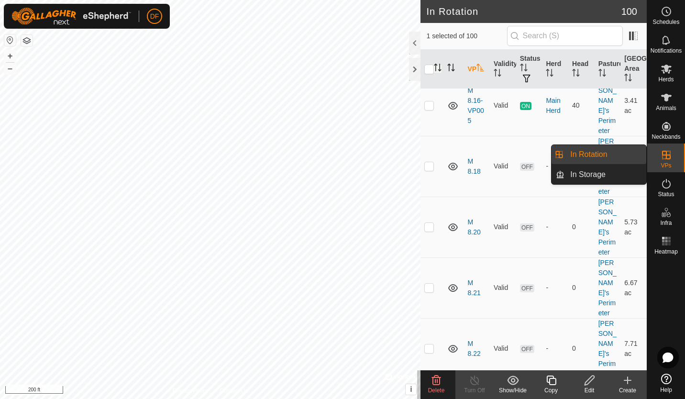
click at [440, 380] on icon at bounding box center [435, 379] width 11 height 11
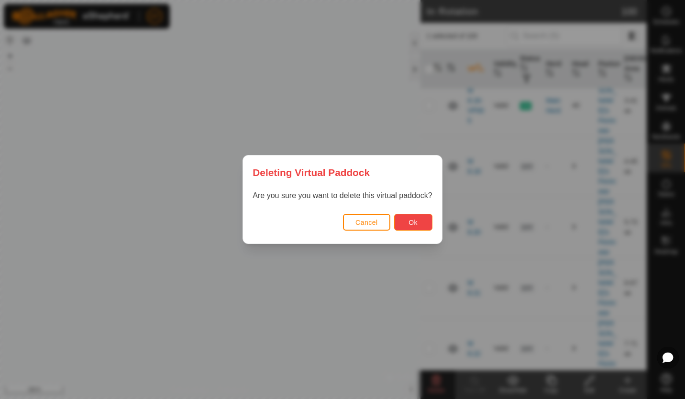
click at [413, 224] on span "Ok" at bounding box center [412, 222] width 9 height 8
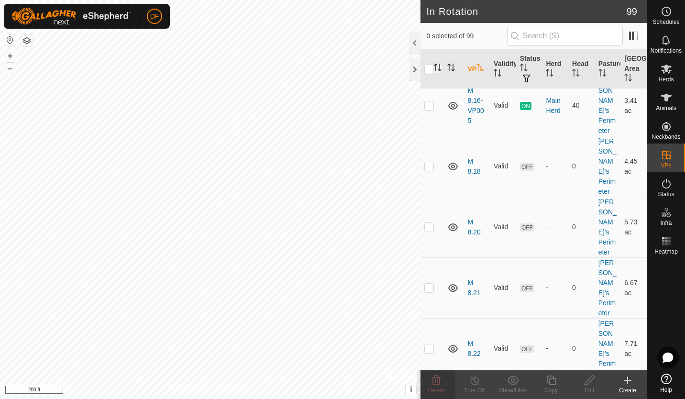
scroll to position [0, 0]
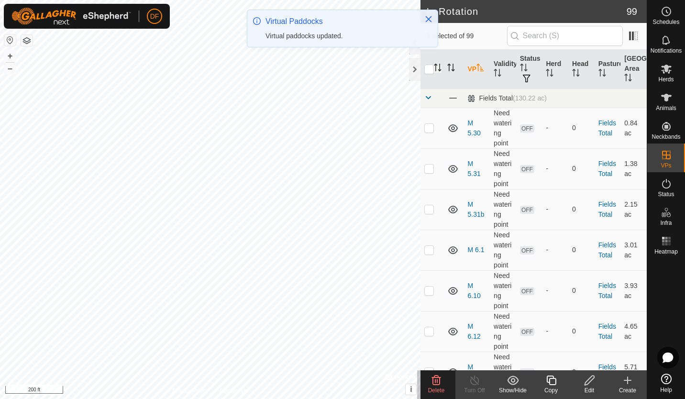
click at [434, 384] on icon at bounding box center [436, 380] width 9 height 10
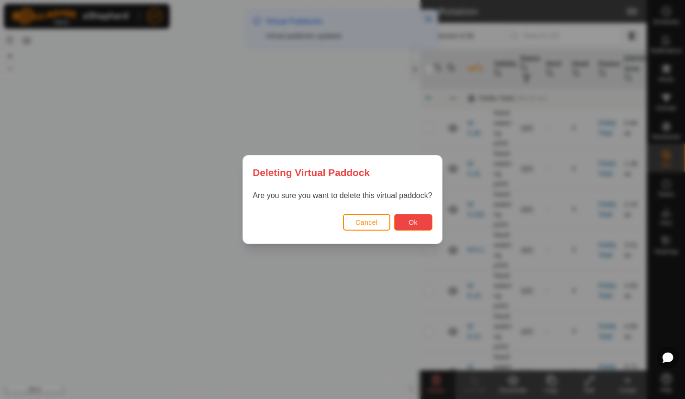
click at [410, 229] on button "Ok" at bounding box center [413, 222] width 38 height 17
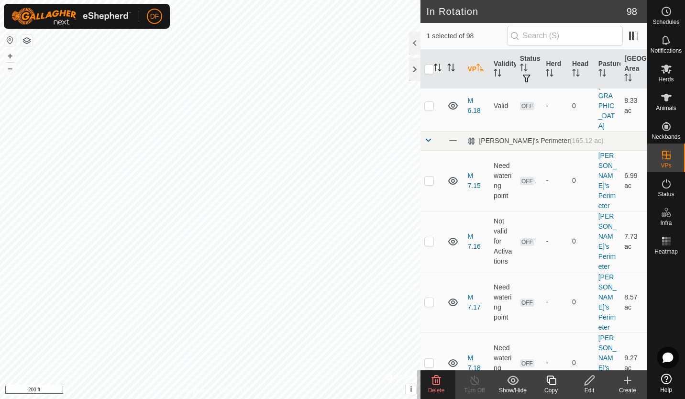
scroll to position [2469, 0]
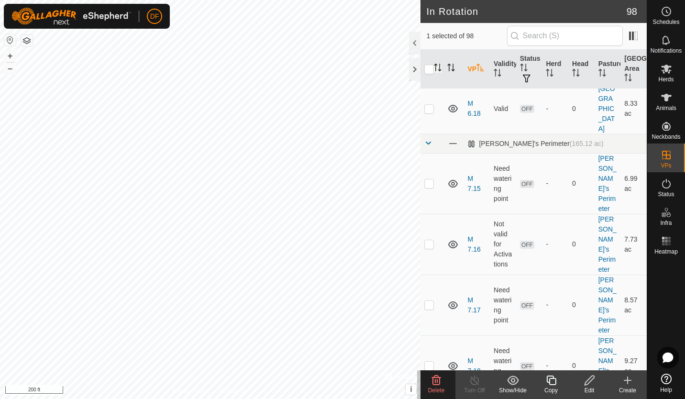
click at [436, 382] on icon at bounding box center [435, 379] width 11 height 11
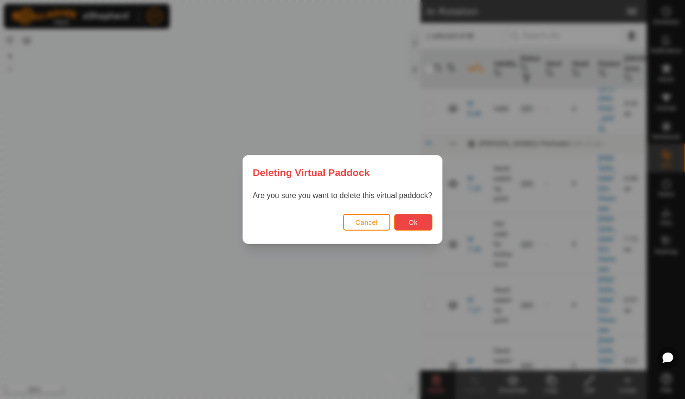
click at [408, 222] on span "Ok" at bounding box center [412, 222] width 9 height 8
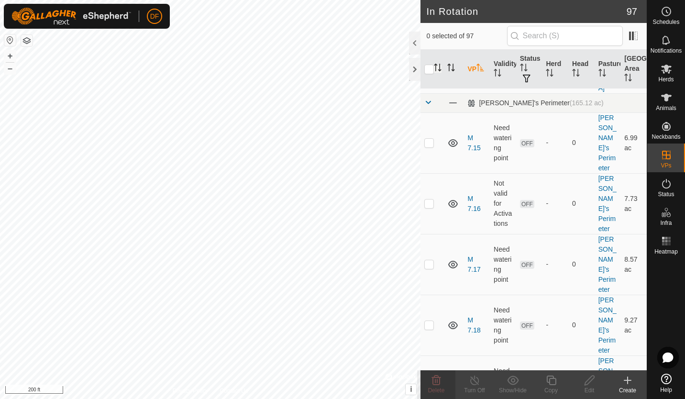
click at [435, 380] on icon at bounding box center [436, 380] width 9 height 10
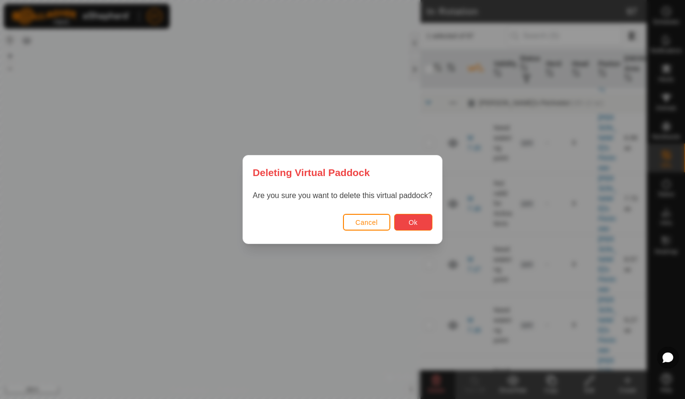
click at [411, 219] on span "Ok" at bounding box center [412, 222] width 9 height 8
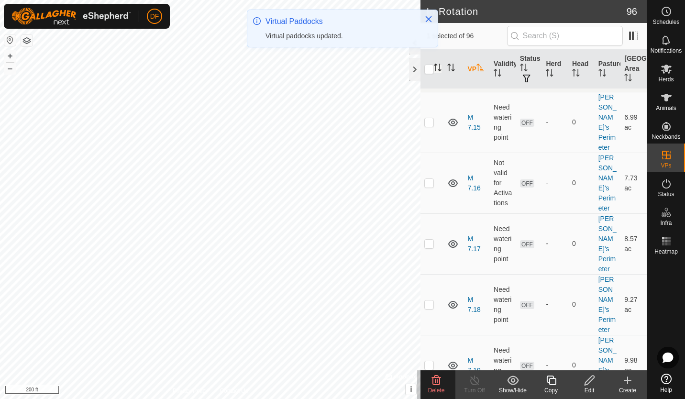
click at [436, 379] on icon at bounding box center [435, 379] width 11 height 11
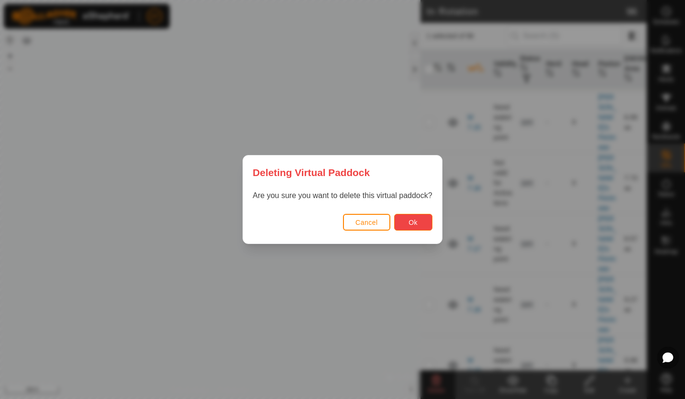
click at [402, 221] on button "Ok" at bounding box center [413, 222] width 38 height 17
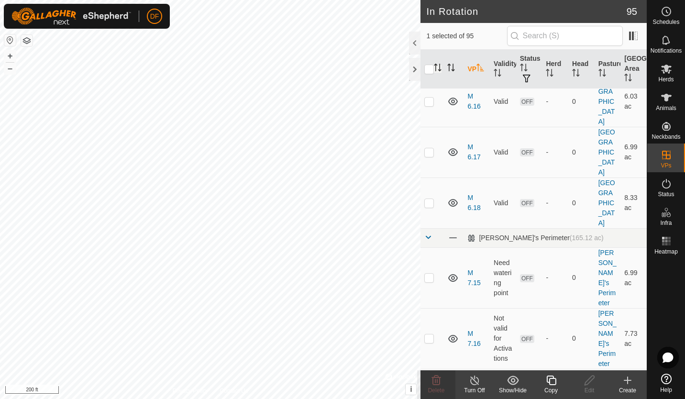
scroll to position [2286, 0]
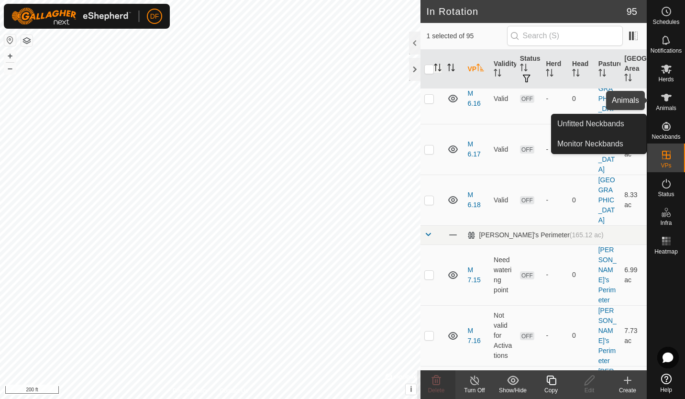
click at [671, 103] on es-animals-svg-icon at bounding box center [665, 97] width 17 height 15
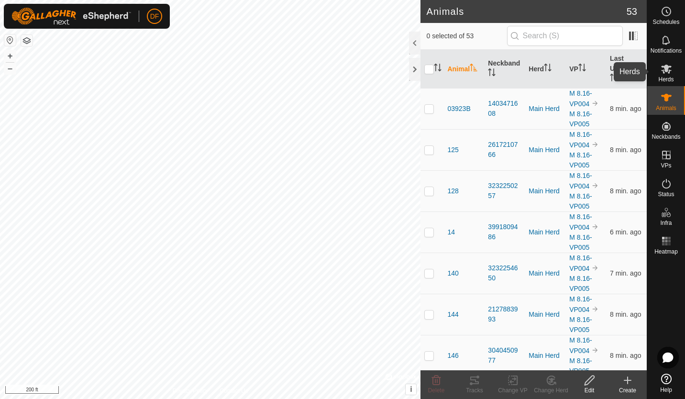
click at [668, 69] on icon at bounding box center [665, 68] width 11 height 11
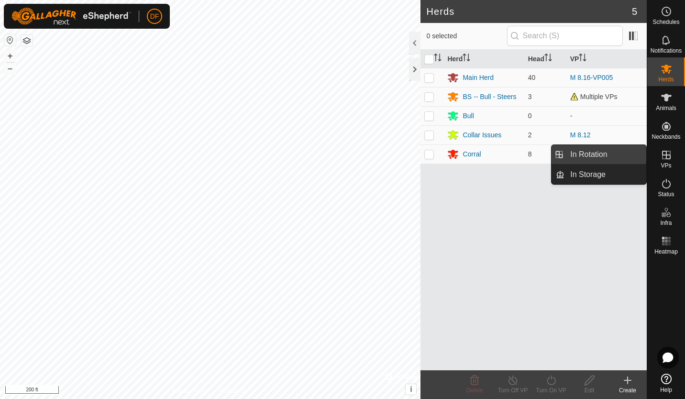
click at [588, 160] on link "In Rotation" at bounding box center [605, 154] width 82 height 19
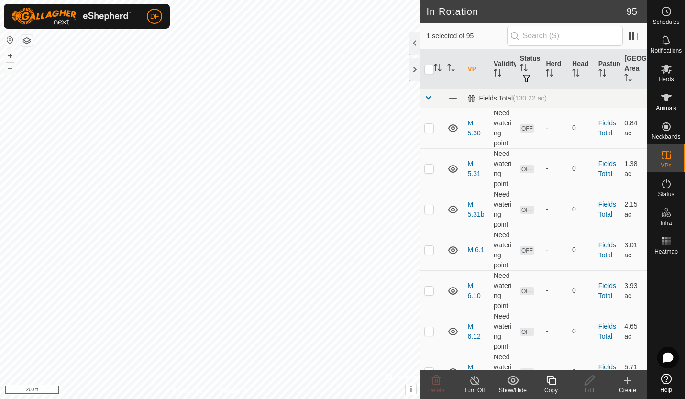
click at [551, 381] on icon at bounding box center [551, 379] width 12 height 11
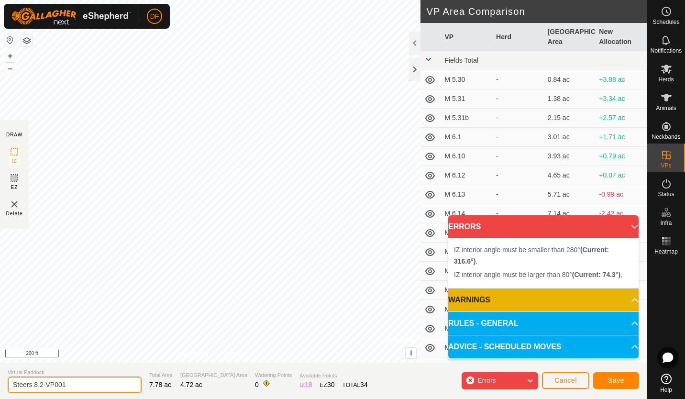
drag, startPoint x: 78, startPoint y: 385, endPoint x: -2, endPoint y: 388, distance: 79.9
click at [0, 388] on html "DF Schedules Notifications Herds Animals Neckbands VPs Status Infra Heatmap Hel…" at bounding box center [342, 199] width 685 height 399
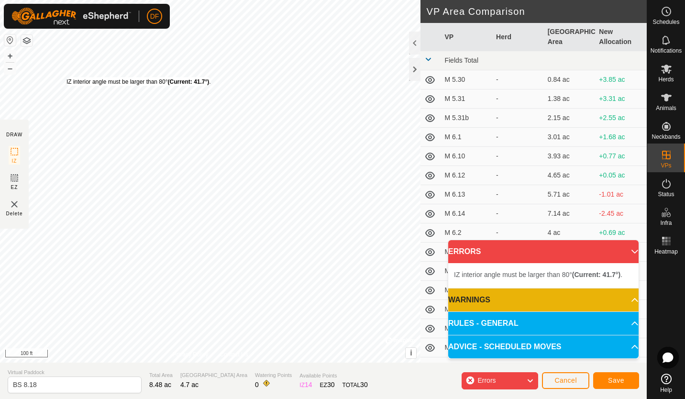
click at [66, 77] on div "IZ interior angle must be larger than 80° (Current: 41.7°) ." at bounding box center [138, 81] width 144 height 9
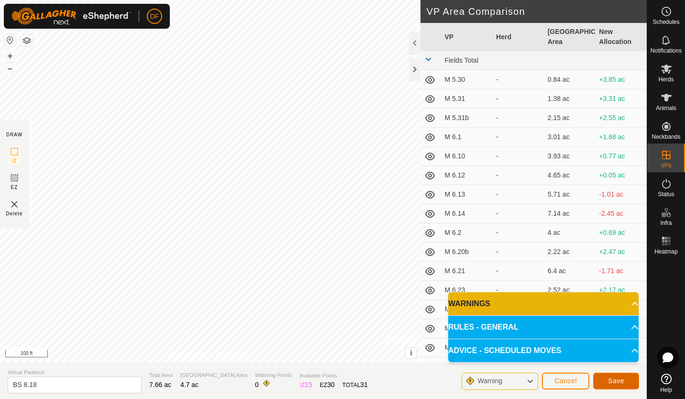
click at [620, 382] on span "Save" at bounding box center [616, 381] width 16 height 8
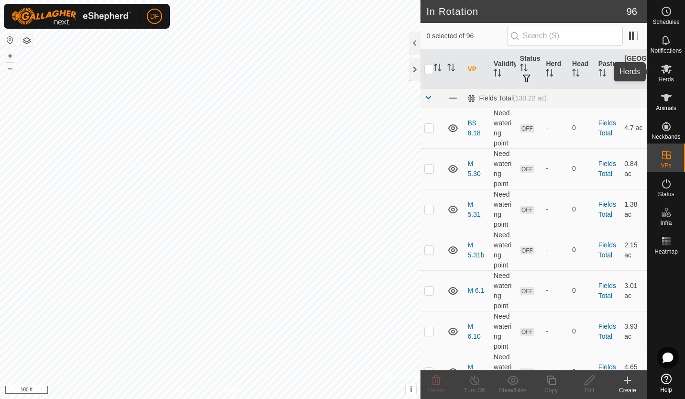
click at [667, 69] on icon at bounding box center [666, 69] width 11 height 9
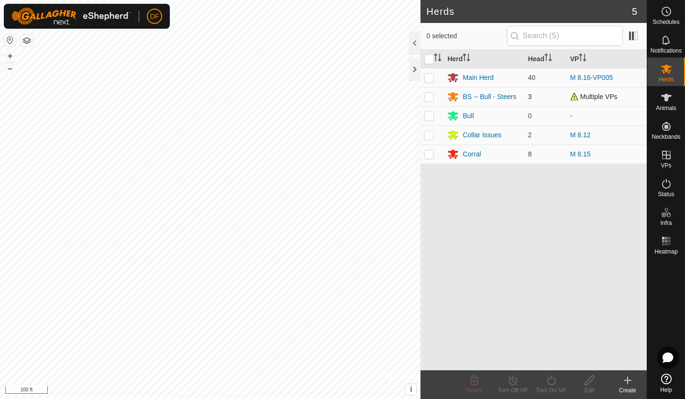
click at [428, 96] on p-checkbox at bounding box center [429, 97] width 10 height 8
click at [514, 381] on icon at bounding box center [513, 379] width 12 height 11
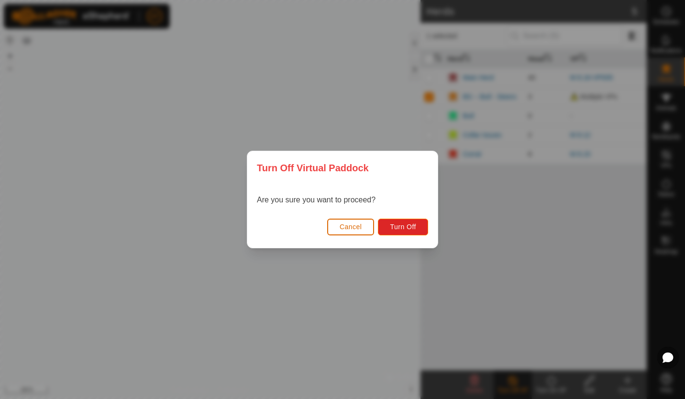
click at [361, 225] on span "Cancel" at bounding box center [350, 227] width 22 height 8
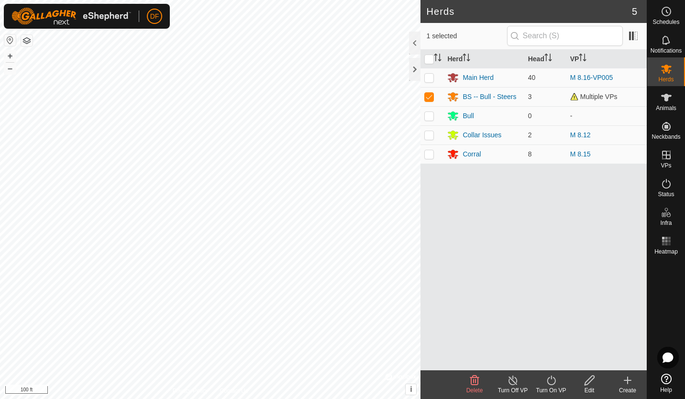
click at [552, 381] on icon at bounding box center [551, 379] width 12 height 11
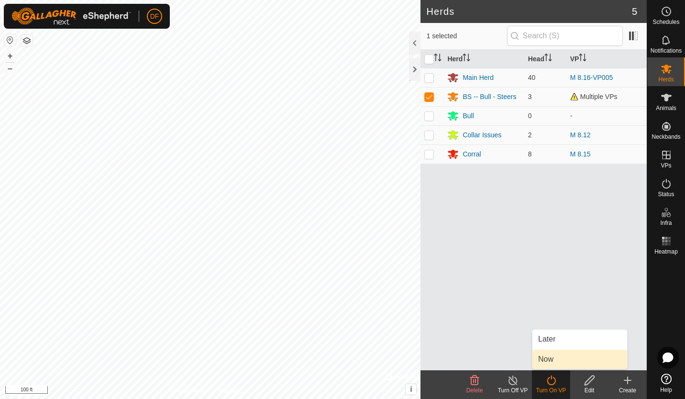
click at [548, 363] on link "Now" at bounding box center [579, 358] width 95 height 19
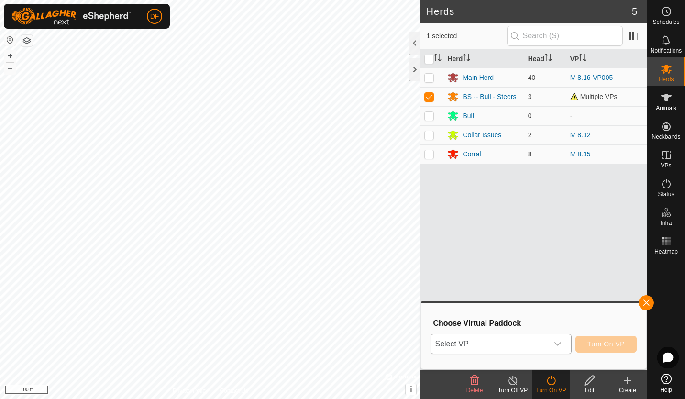
click at [557, 346] on icon "dropdown trigger" at bounding box center [558, 344] width 8 height 8
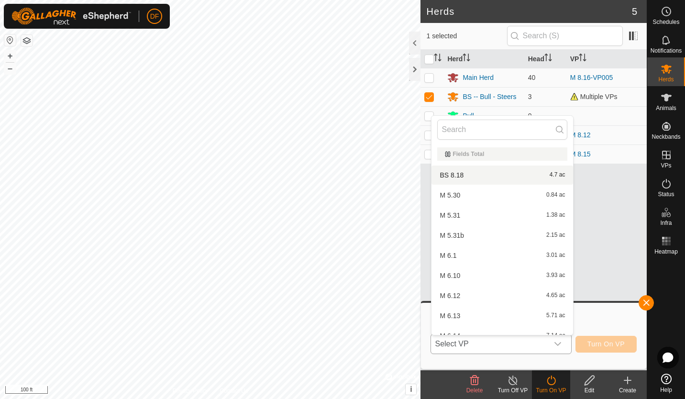
click at [449, 175] on li "BS 8.18 4.7 ac" at bounding box center [501, 174] width 141 height 19
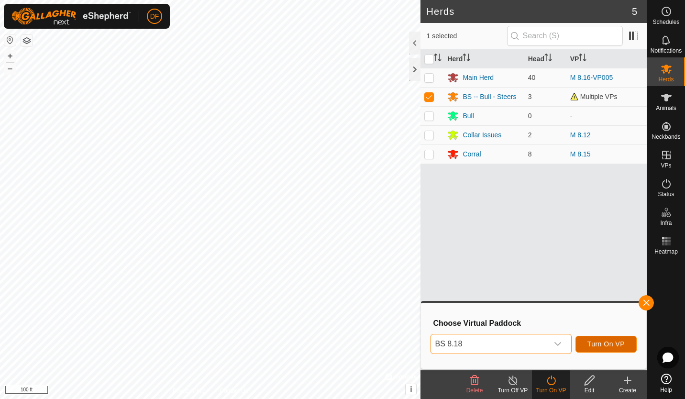
click at [595, 340] on span "Turn On VP" at bounding box center [605, 344] width 37 height 8
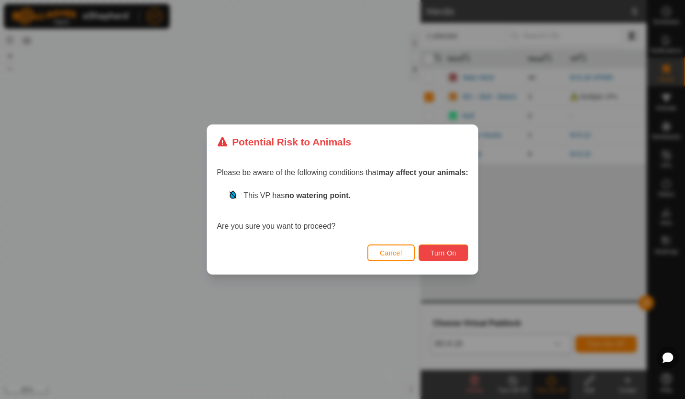
click at [445, 255] on span "Turn On" at bounding box center [443, 253] width 26 height 8
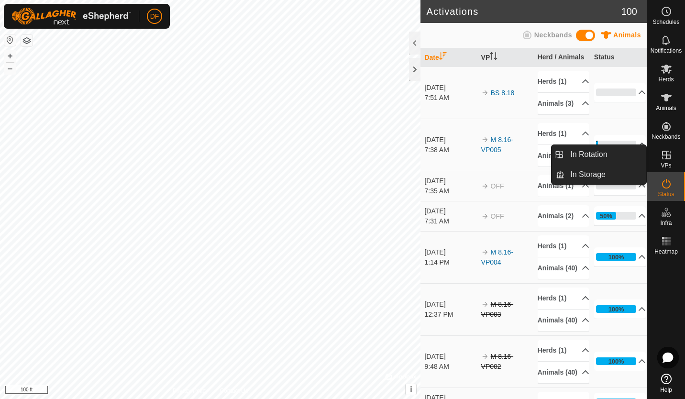
click at [666, 160] on icon at bounding box center [665, 154] width 11 height 11
click at [599, 153] on link "In Rotation" at bounding box center [605, 154] width 82 height 19
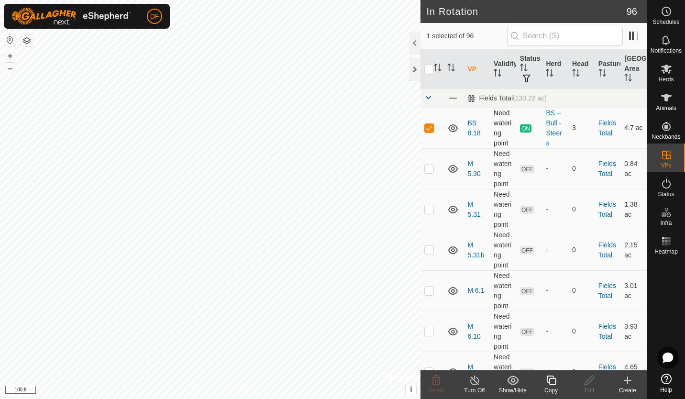
click at [431, 128] on p-checkbox at bounding box center [429, 128] width 10 height 8
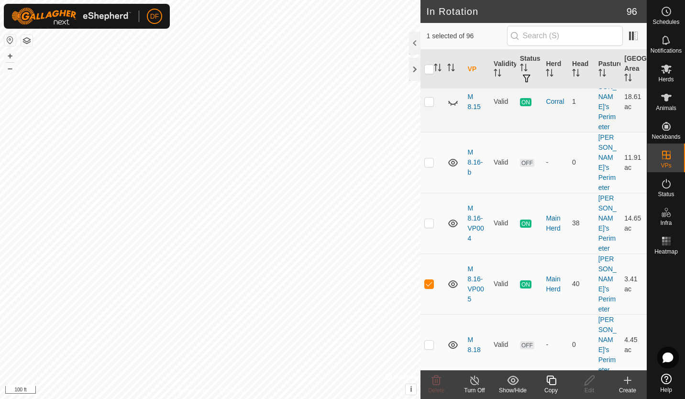
scroll to position [3176, 0]
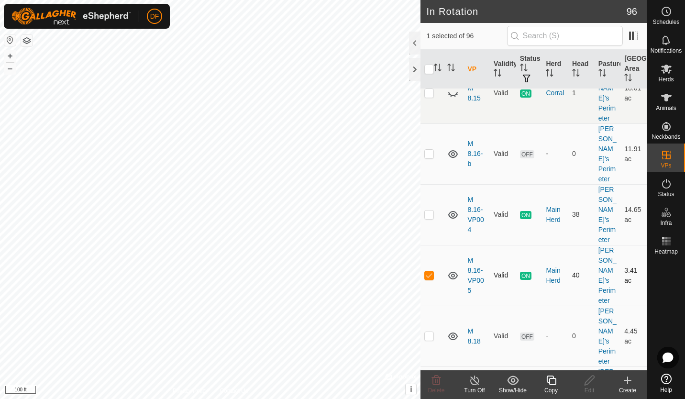
click at [430, 271] on p-checkbox at bounding box center [429, 275] width 10 height 8
click at [427, 332] on p-checkbox at bounding box center [429, 336] width 10 height 8
click at [429, 332] on p-checkbox at bounding box center [429, 336] width 10 height 8
click at [431, 271] on p-checkbox at bounding box center [429, 275] width 10 height 8
click at [428, 271] on p-checkbox at bounding box center [429, 275] width 10 height 8
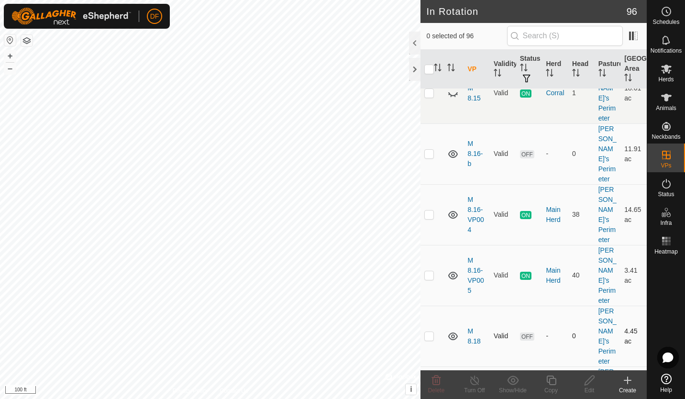
click at [429, 332] on p-checkbox at bounding box center [429, 336] width 10 height 8
click at [430, 271] on p-checkbox at bounding box center [429, 275] width 10 height 8
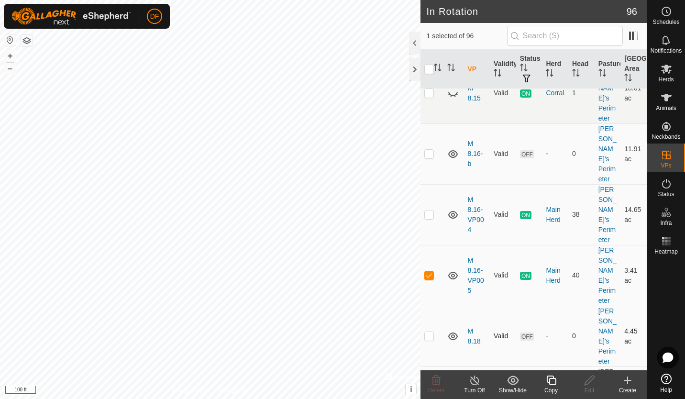
click at [429, 332] on p-checkbox at bounding box center [429, 336] width 10 height 8
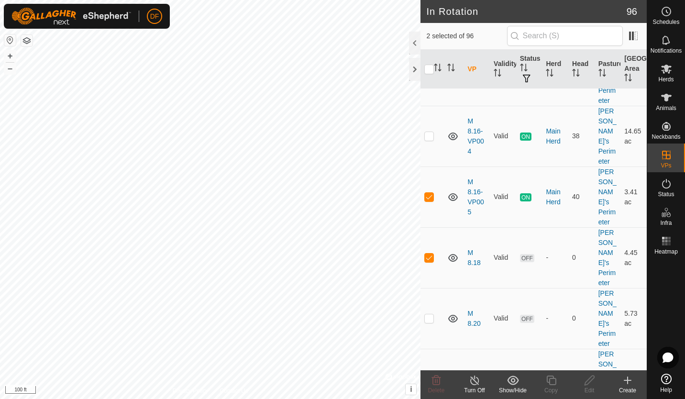
scroll to position [3295, 0]
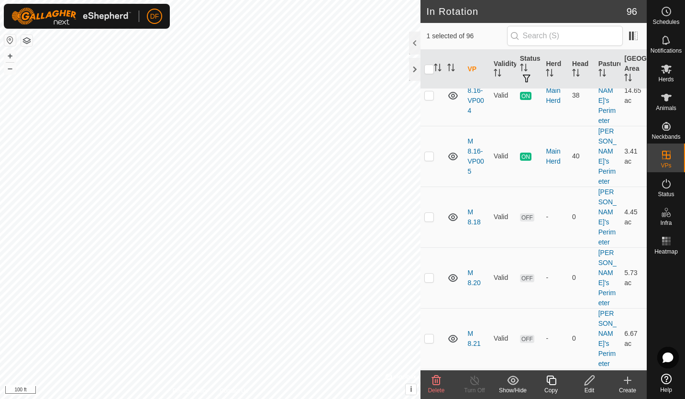
click at [428, 395] on p-checkbox at bounding box center [429, 399] width 10 height 8
click at [429, 213] on p-checkbox at bounding box center [429, 217] width 10 height 8
click at [428, 273] on p-checkbox at bounding box center [429, 277] width 10 height 8
click at [587, 381] on icon at bounding box center [589, 379] width 12 height 11
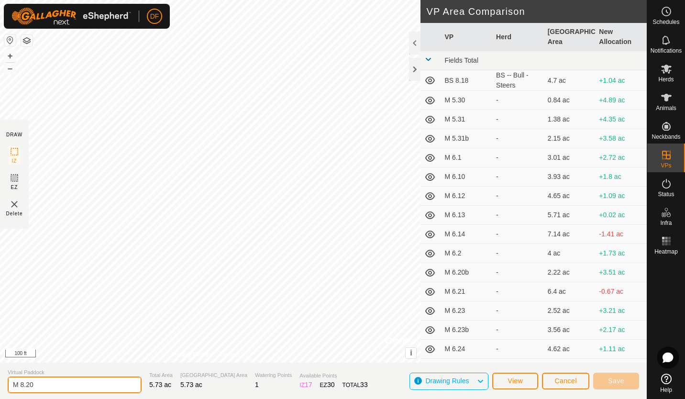
click at [38, 383] on input "M 8.20" at bounding box center [75, 384] width 134 height 17
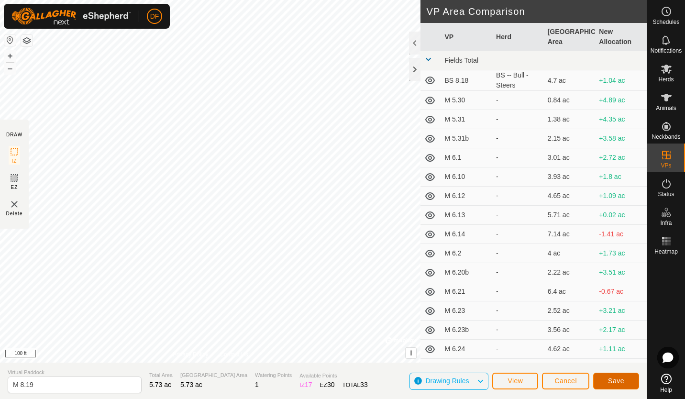
click at [608, 379] on span "Save" at bounding box center [616, 381] width 16 height 8
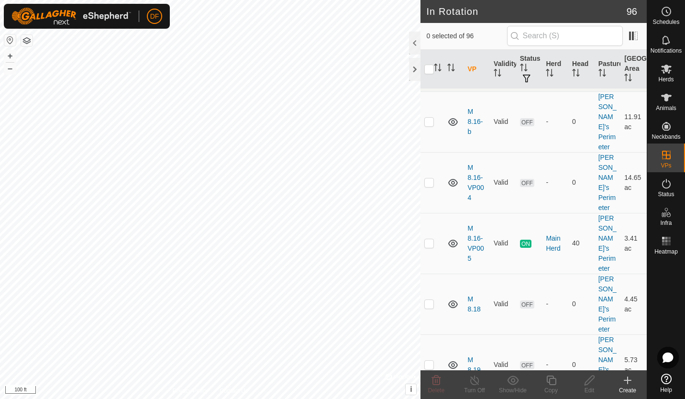
scroll to position [3228, 0]
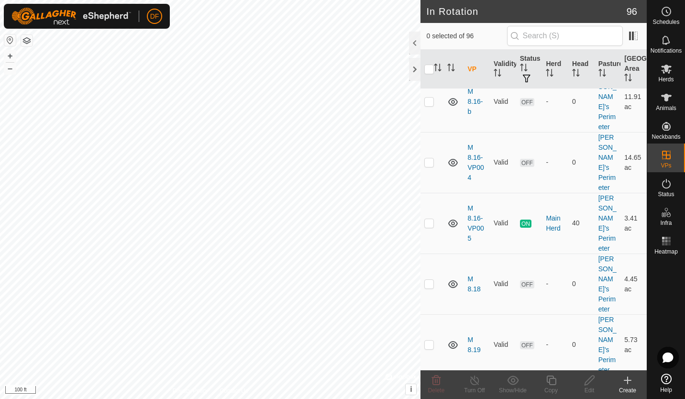
click at [428, 398] on p-checkbox at bounding box center [429, 405] width 10 height 8
click at [588, 382] on icon at bounding box center [589, 380] width 10 height 10
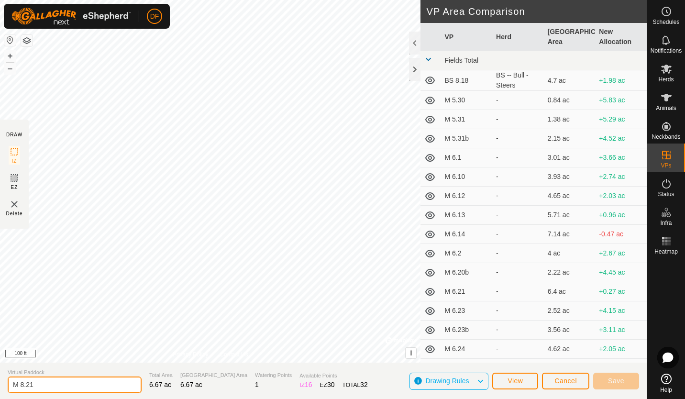
click at [43, 384] on input "M 8.21" at bounding box center [75, 384] width 134 height 17
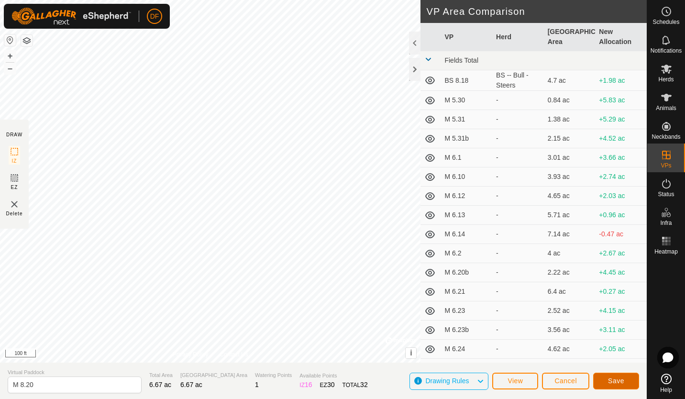
click at [619, 382] on span "Save" at bounding box center [616, 381] width 16 height 8
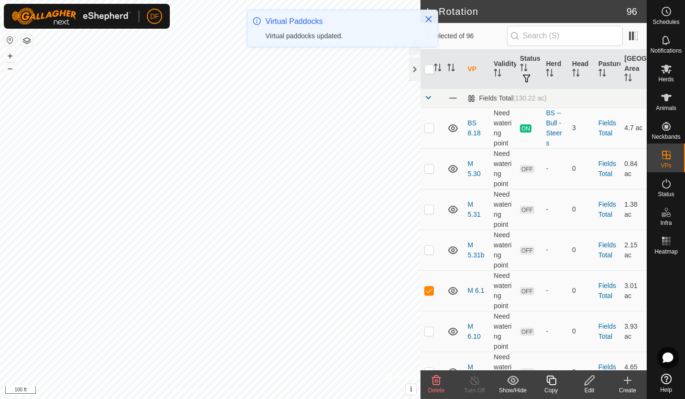
click at [589, 382] on icon at bounding box center [589, 380] width 10 height 10
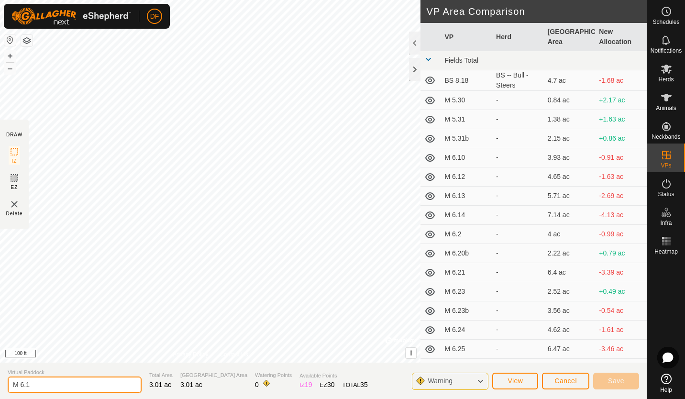
click at [38, 382] on input "M 6.1" at bounding box center [75, 384] width 134 height 17
click at [562, 382] on span "Cancel" at bounding box center [565, 381] width 22 height 8
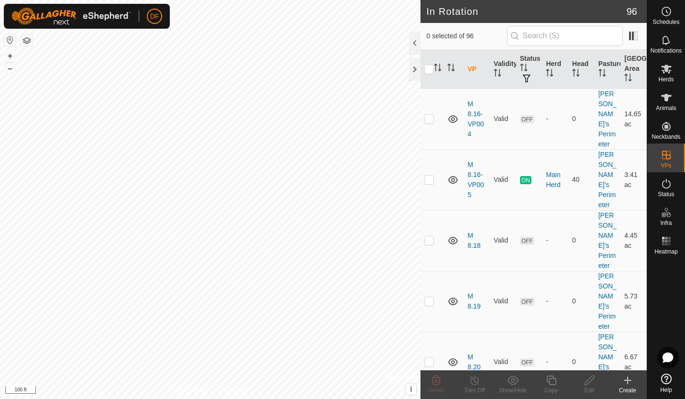
scroll to position [3295, 0]
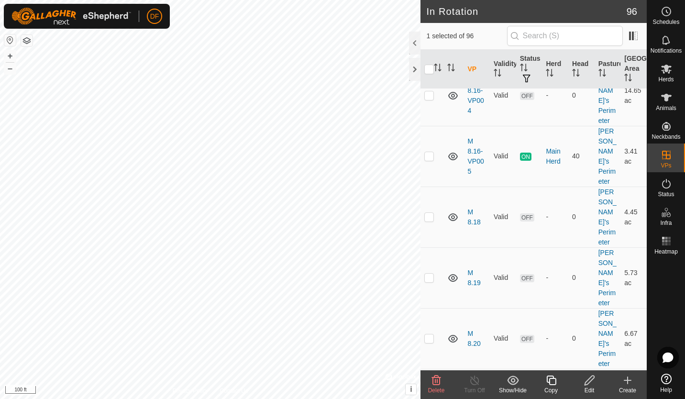
click at [589, 381] on icon at bounding box center [589, 380] width 10 height 10
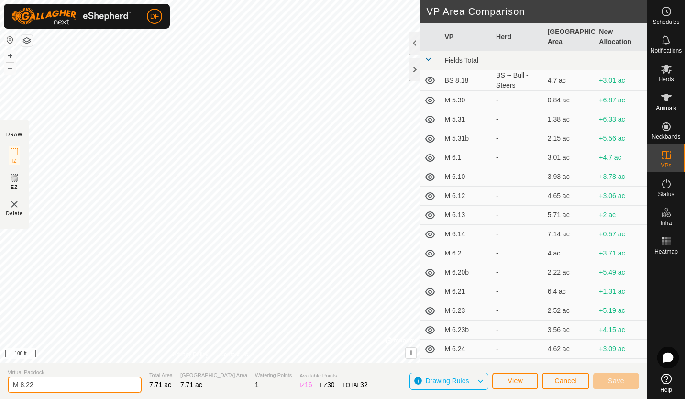
click at [46, 383] on input "M 8.22" at bounding box center [75, 384] width 134 height 17
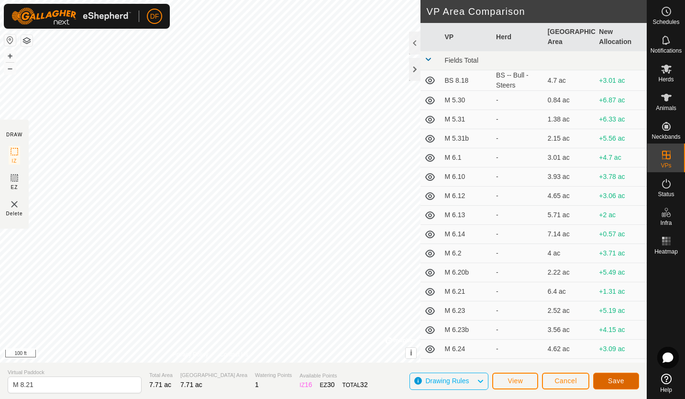
click at [608, 383] on span "Save" at bounding box center [616, 381] width 16 height 8
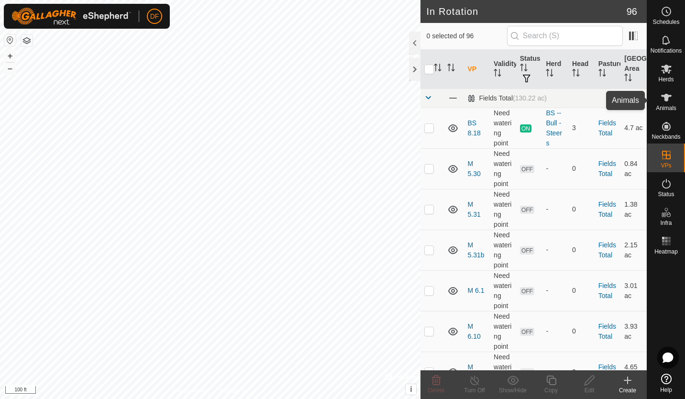
click at [666, 94] on icon at bounding box center [665, 97] width 11 height 11
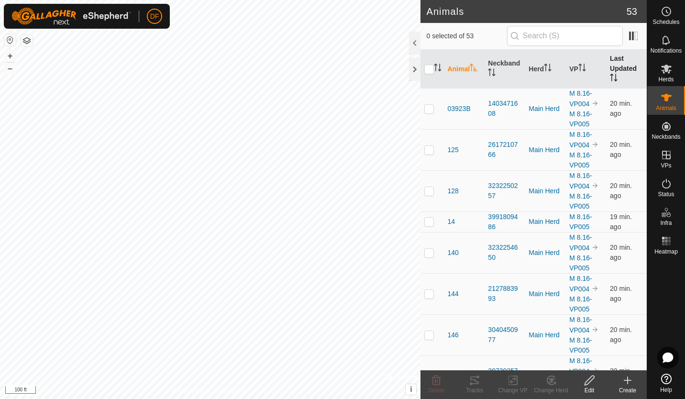
click at [609, 63] on th "Last Updated" at bounding box center [626, 69] width 41 height 39
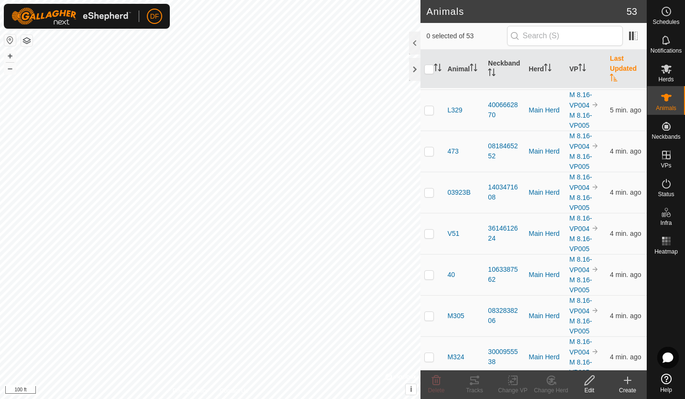
scroll to position [506, 0]
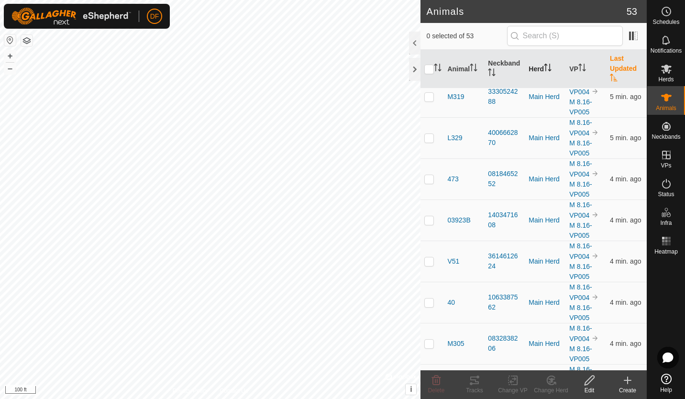
click at [543, 62] on th "Herd" at bounding box center [544, 69] width 41 height 39
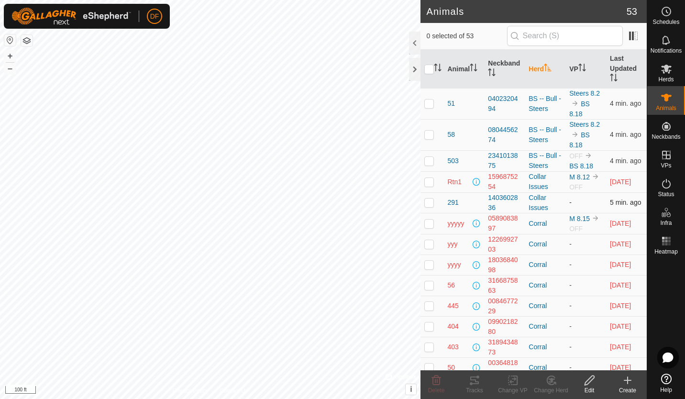
click at [429, 203] on p-checkbox at bounding box center [429, 202] width 10 height 8
click at [508, 383] on icon at bounding box center [513, 379] width 12 height 11
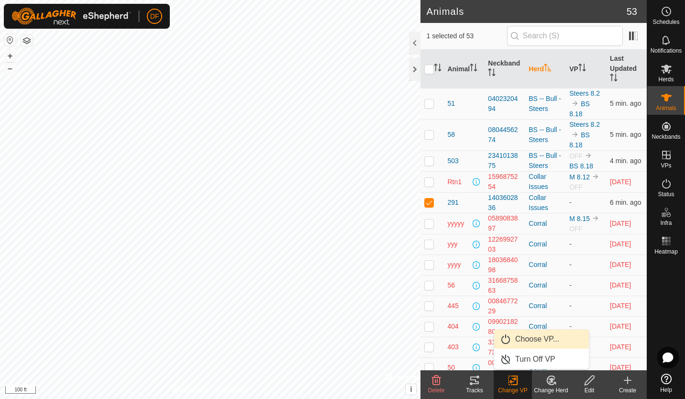
click at [519, 336] on link "Choose VP..." at bounding box center [541, 338] width 95 height 19
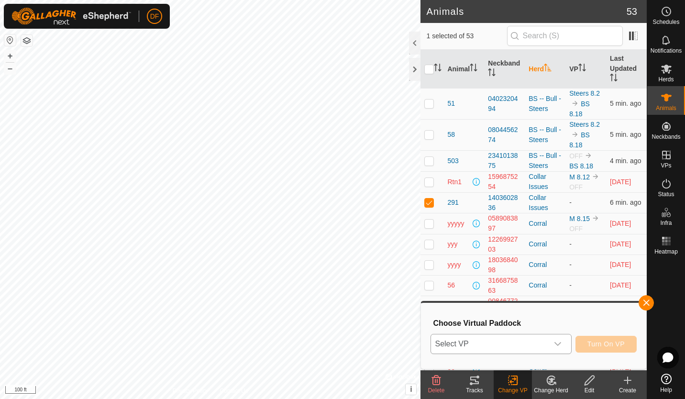
click at [558, 342] on icon "dropdown trigger" at bounding box center [558, 344] width 8 height 8
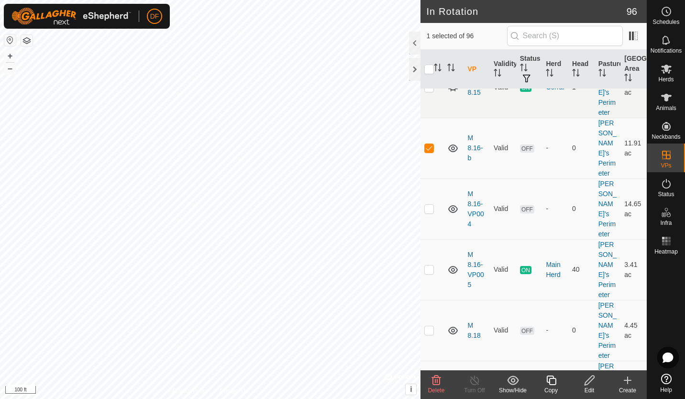
scroll to position [3173, 0]
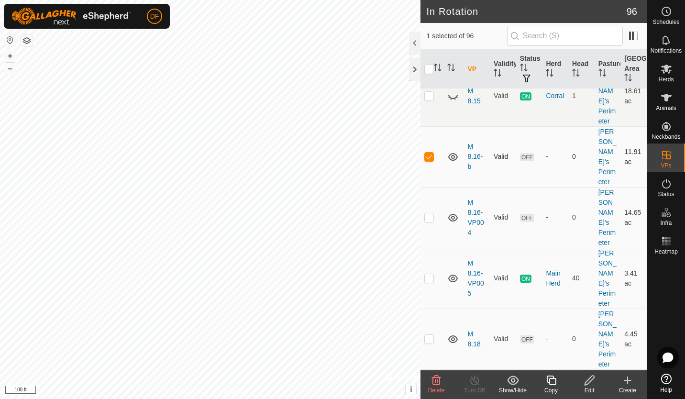
click at [431, 160] on p-checkbox at bounding box center [429, 156] width 10 height 8
click at [428, 274] on p-checkbox at bounding box center [429, 278] width 10 height 8
click at [665, 103] on icon at bounding box center [665, 97] width 11 height 11
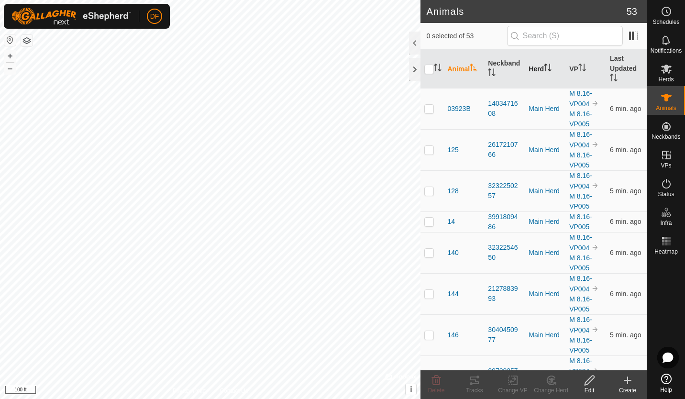
click at [533, 67] on th "Herd" at bounding box center [544, 69] width 41 height 39
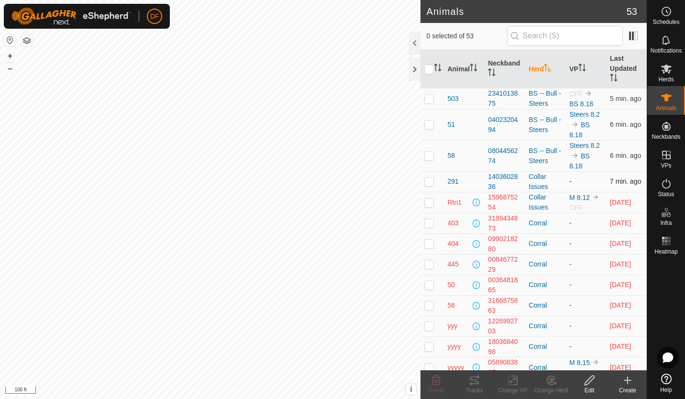
click at [431, 180] on p-checkbox at bounding box center [429, 181] width 10 height 8
click at [514, 381] on icon at bounding box center [513, 379] width 12 height 11
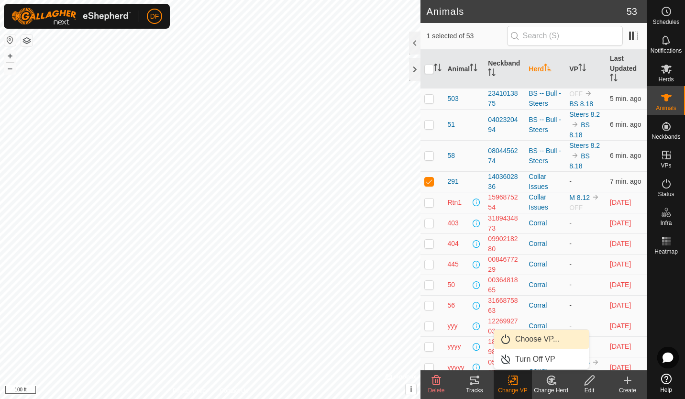
click at [529, 340] on link "Choose VP..." at bounding box center [541, 338] width 95 height 19
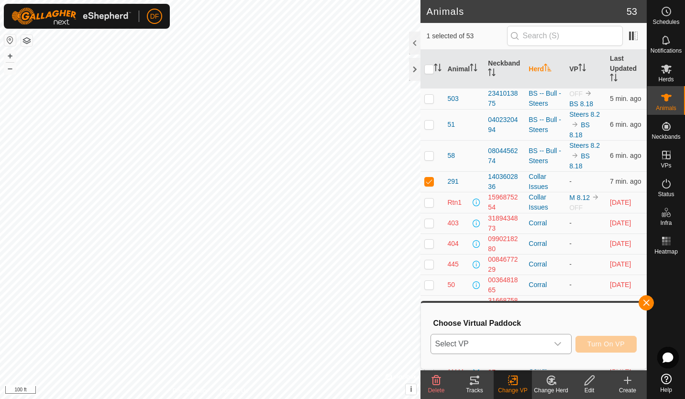
click at [558, 340] on icon "dropdown trigger" at bounding box center [558, 344] width 8 height 8
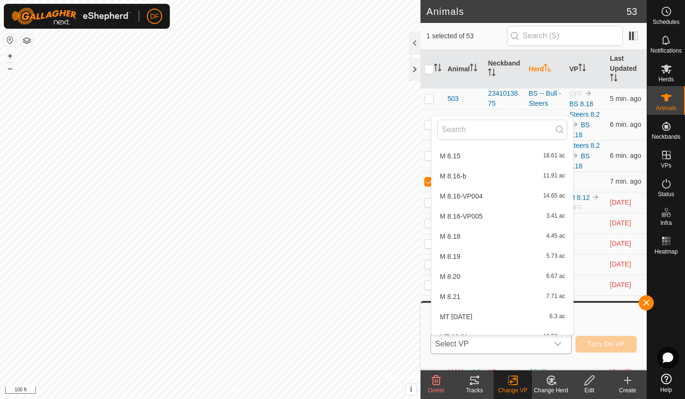
scroll to position [1801, 0]
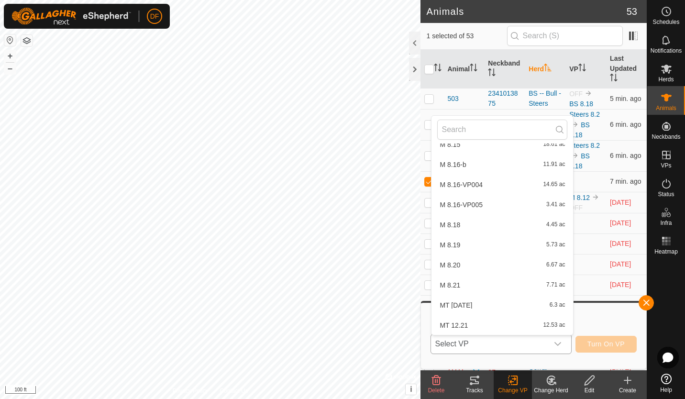
click at [468, 204] on li "M 8.16-VP005 3.41 ac" at bounding box center [501, 204] width 141 height 19
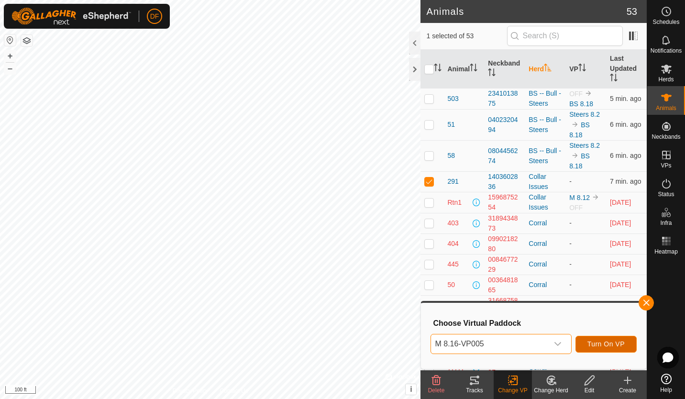
click at [597, 342] on span "Turn On VP" at bounding box center [605, 344] width 37 height 8
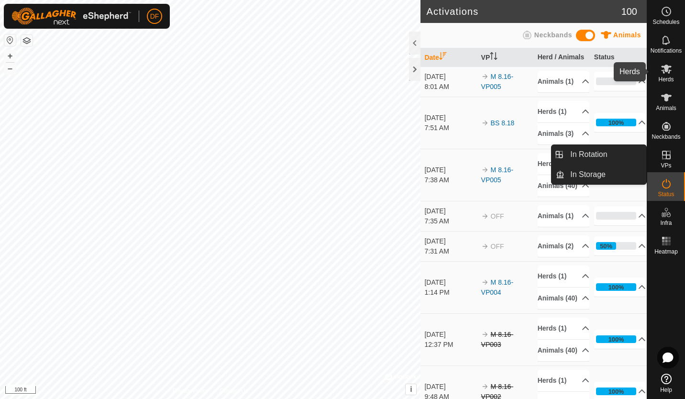
click at [668, 69] on icon at bounding box center [665, 68] width 11 height 11
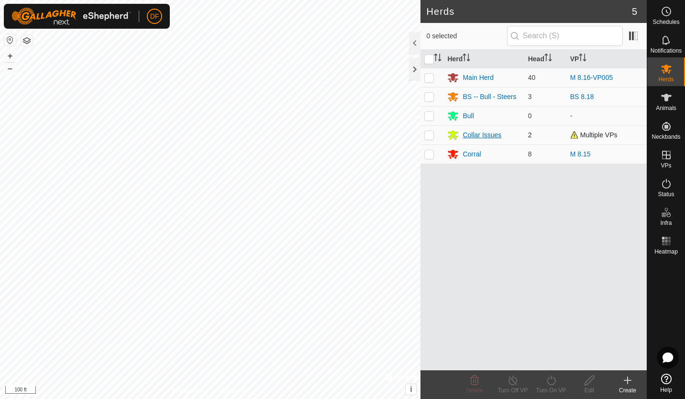
click at [480, 136] on div "Collar Issues" at bounding box center [481, 135] width 39 height 10
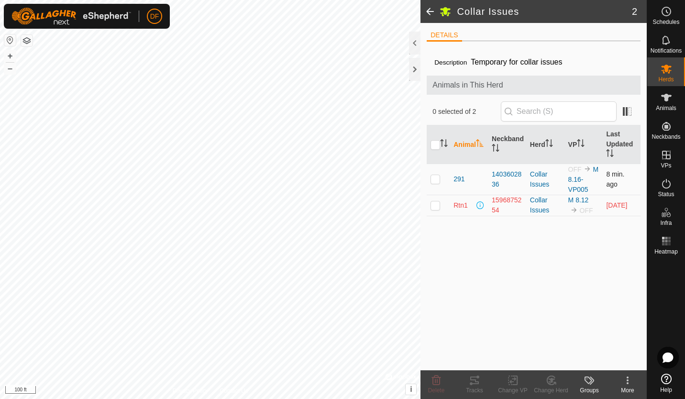
click at [435, 180] on p-checkbox at bounding box center [435, 179] width 10 height 8
click at [550, 380] on icon at bounding box center [551, 380] width 7 height 5
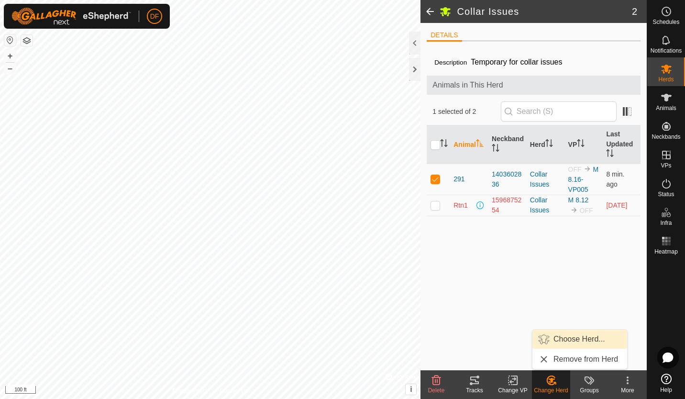
click at [562, 339] on link "Choose Herd..." at bounding box center [579, 338] width 95 height 19
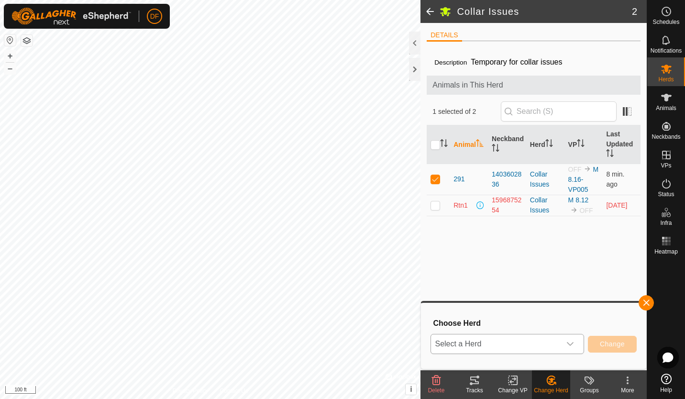
click at [571, 342] on icon "dropdown trigger" at bounding box center [570, 344] width 8 height 8
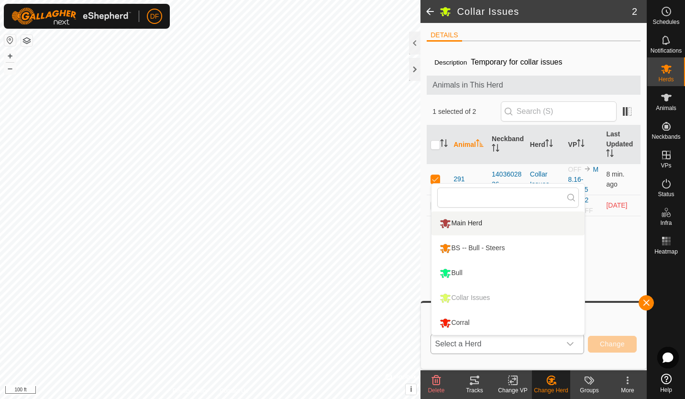
click at [469, 221] on li "Main Herd" at bounding box center [507, 223] width 153 height 24
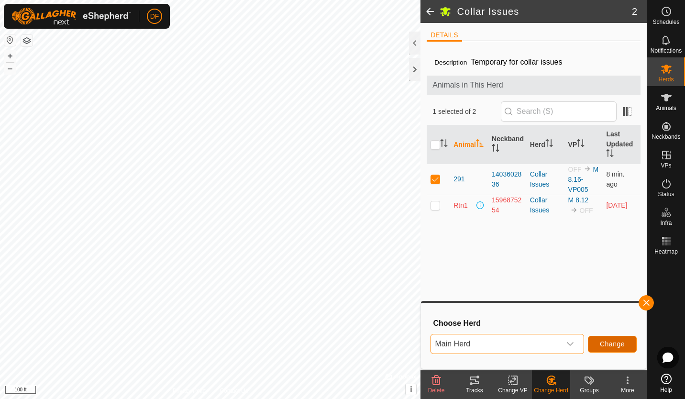
click at [614, 342] on span "Change" at bounding box center [611, 344] width 25 height 8
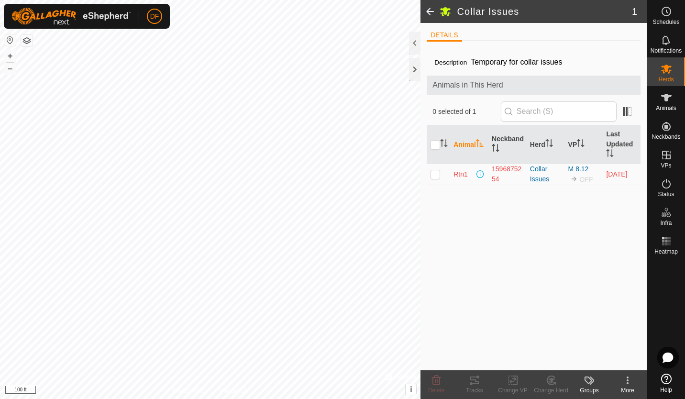
click at [428, 9] on span at bounding box center [429, 11] width 19 height 23
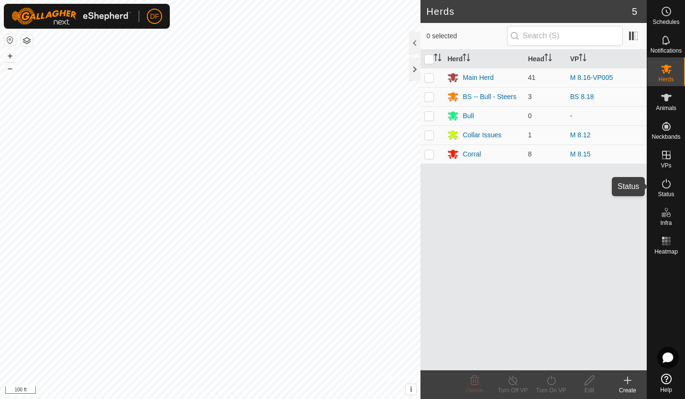
click at [666, 183] on icon at bounding box center [665, 183] width 11 height 11
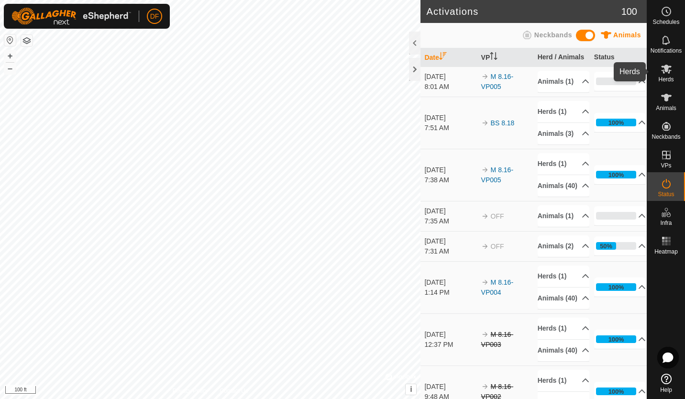
click at [662, 65] on icon at bounding box center [665, 68] width 11 height 11
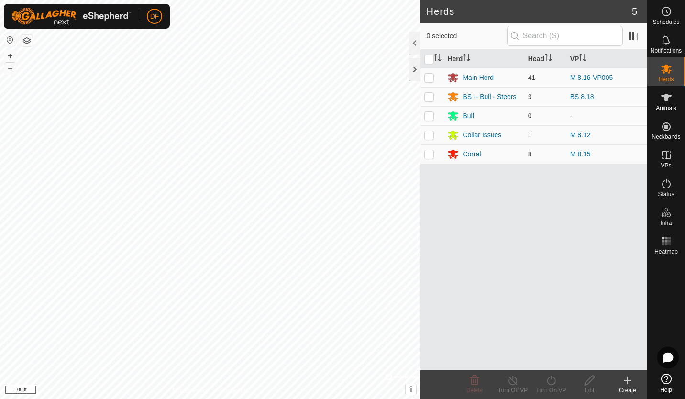
click at [430, 134] on p-checkbox at bounding box center [429, 135] width 10 height 8
click at [433, 134] on p-checkbox at bounding box center [429, 135] width 10 height 8
click at [426, 138] on p-checkbox at bounding box center [429, 135] width 10 height 8
click at [491, 137] on div "Collar Issues" at bounding box center [481, 135] width 39 height 10
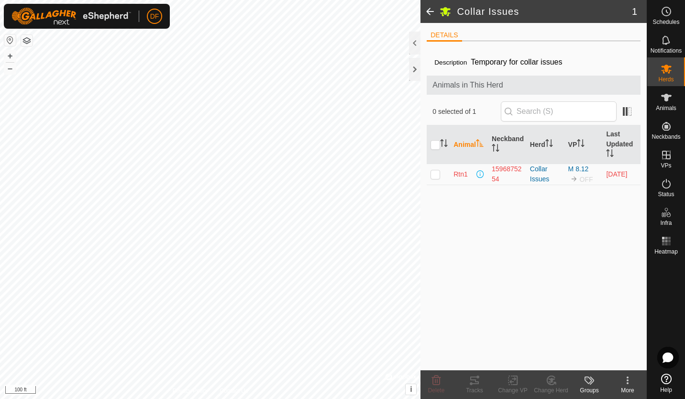
click at [426, 9] on span at bounding box center [429, 11] width 19 height 23
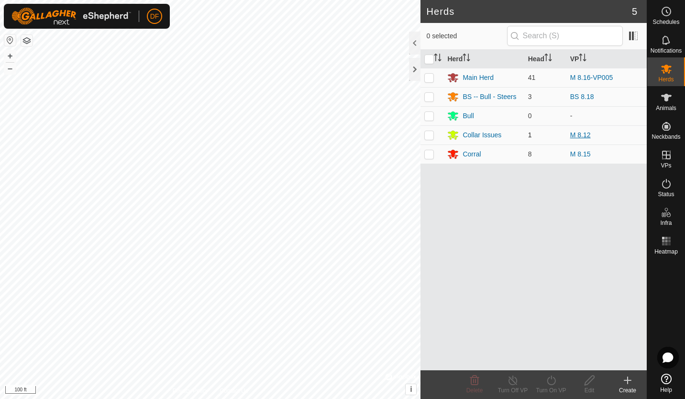
click at [580, 137] on link "M 8.12" at bounding box center [580, 135] width 21 height 8
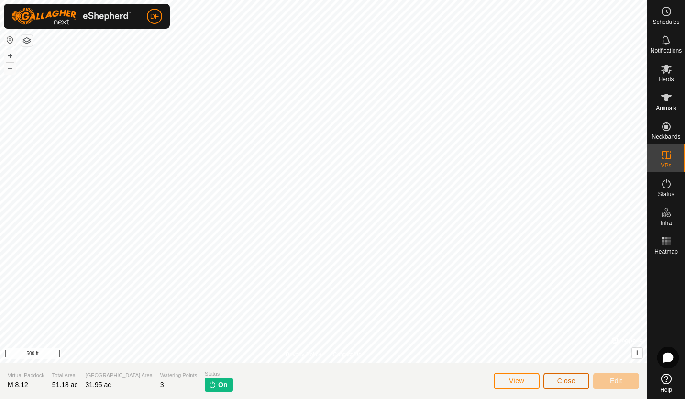
click at [559, 376] on button "Close" at bounding box center [566, 380] width 46 height 17
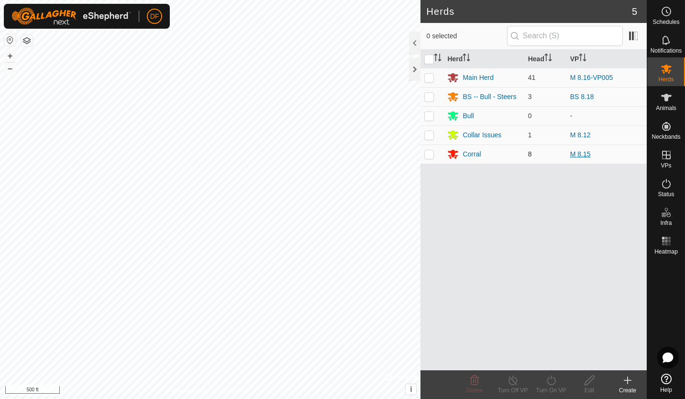
click at [578, 153] on link "M 8.15" at bounding box center [580, 154] width 21 height 8
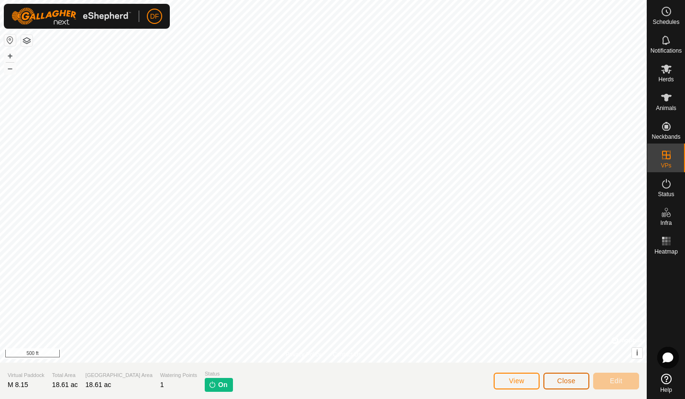
click at [568, 379] on span "Close" at bounding box center [566, 381] width 18 height 8
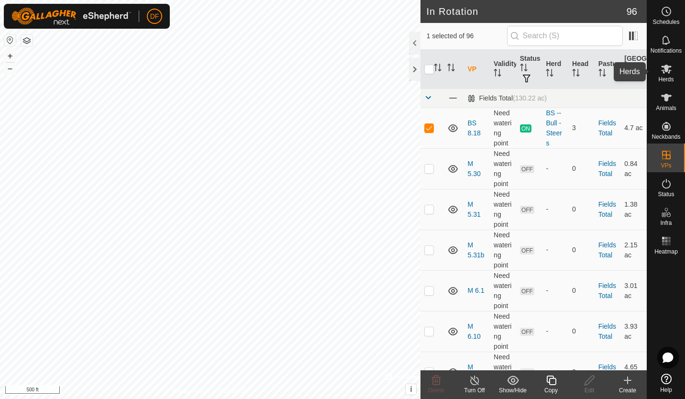
click at [667, 65] on icon at bounding box center [666, 69] width 11 height 9
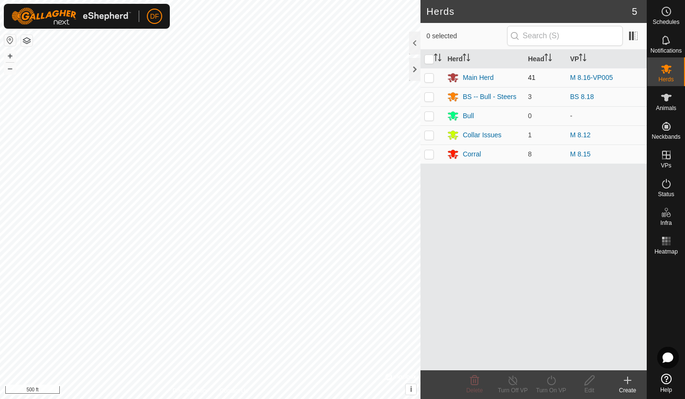
click at [429, 77] on p-checkbox at bounding box center [429, 78] width 10 height 8
click at [550, 380] on icon at bounding box center [551, 379] width 12 height 11
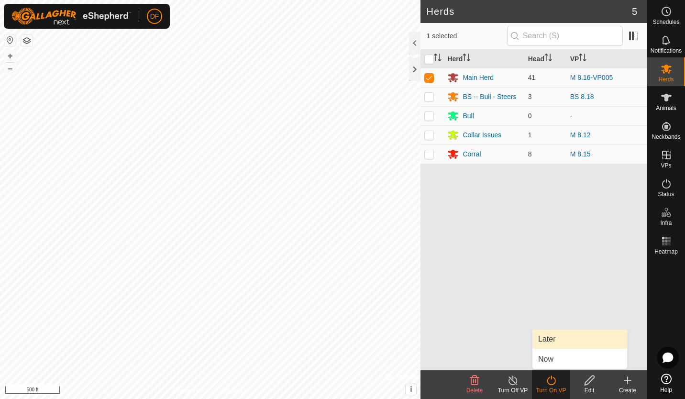
click at [547, 340] on link "Later" at bounding box center [579, 338] width 95 height 19
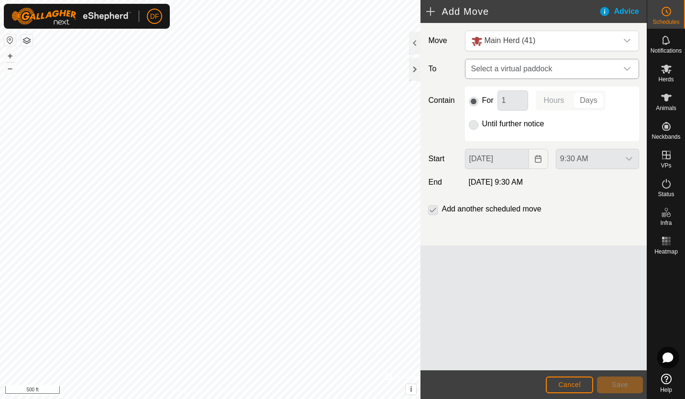
click at [623, 70] on icon "dropdown trigger" at bounding box center [627, 69] width 8 height 8
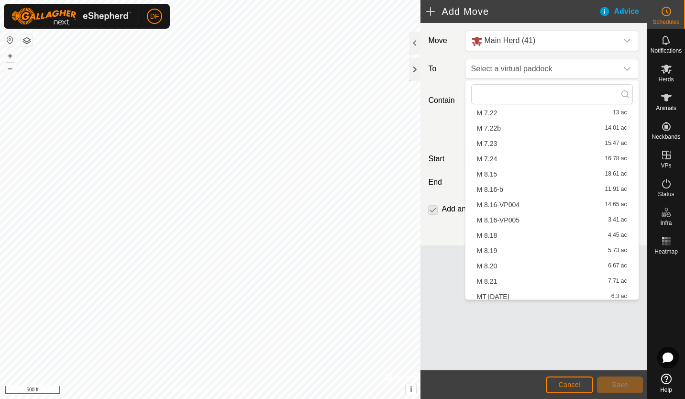
scroll to position [1342, 0]
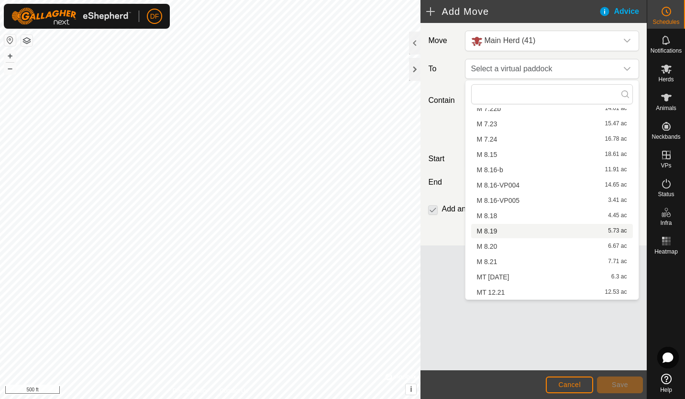
click at [495, 232] on li "M 8.19 5.73 ac" at bounding box center [552, 231] width 162 height 14
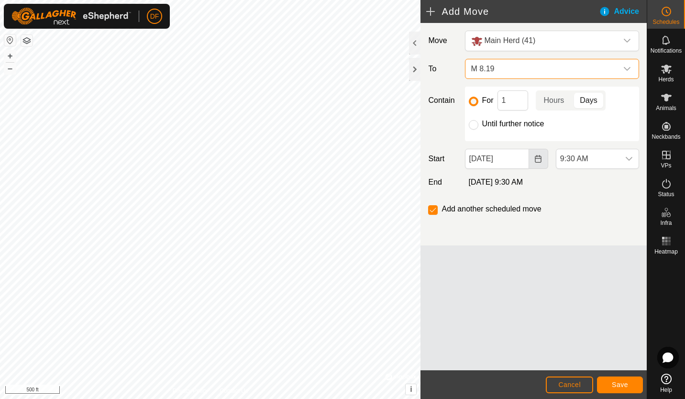
click at [537, 161] on icon "Choose Date" at bounding box center [538, 159] width 8 height 8
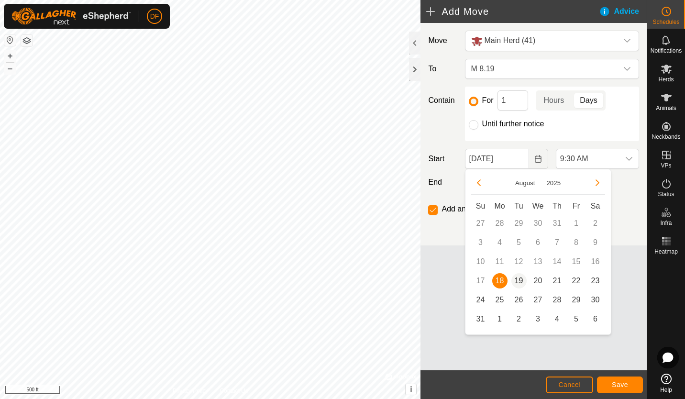
click at [520, 279] on span "19" at bounding box center [518, 280] width 15 height 15
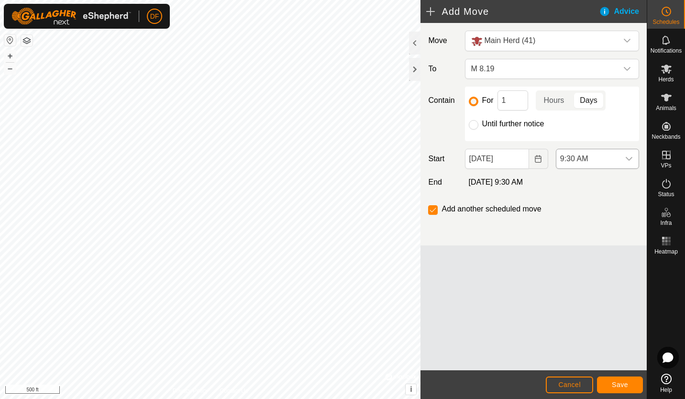
click at [628, 157] on icon "dropdown trigger" at bounding box center [629, 159] width 8 height 8
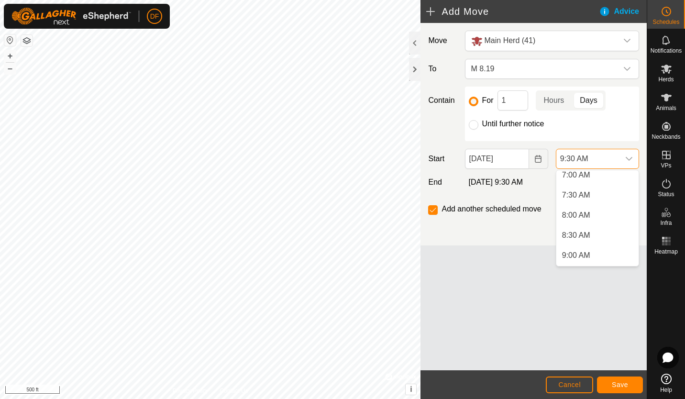
scroll to position [281, 0]
click at [584, 180] on li "7:00 AM" at bounding box center [597, 179] width 82 height 19
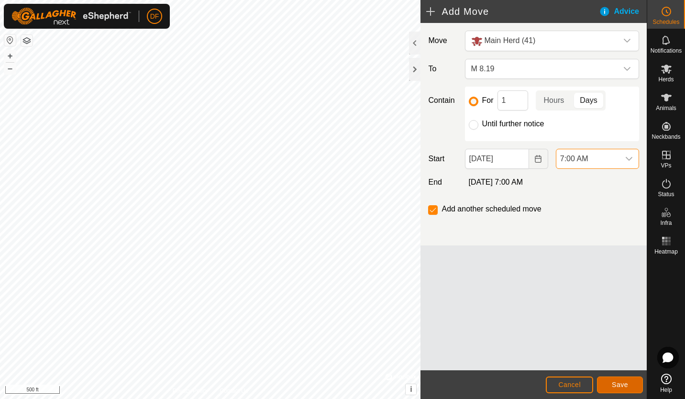
click at [623, 382] on span "Save" at bounding box center [619, 385] width 16 height 8
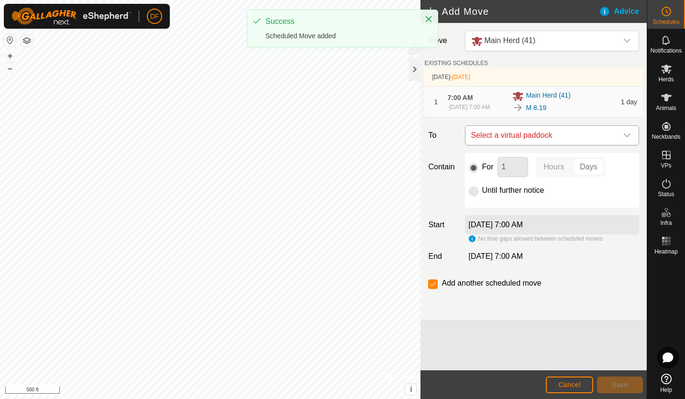
click at [625, 139] on icon "dropdown trigger" at bounding box center [627, 135] width 8 height 8
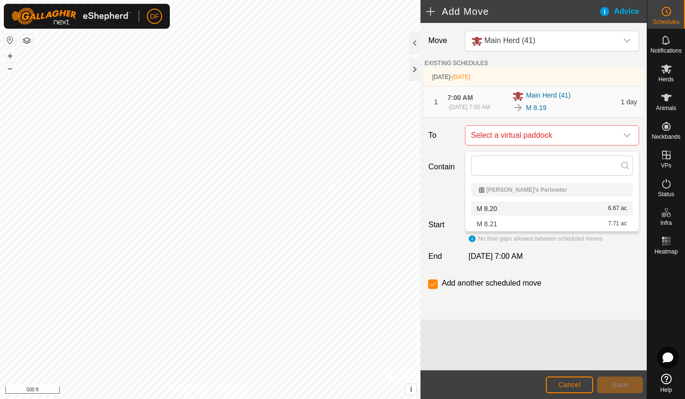
click at [492, 208] on li "M 8.20 6.67 ac" at bounding box center [552, 208] width 162 height 14
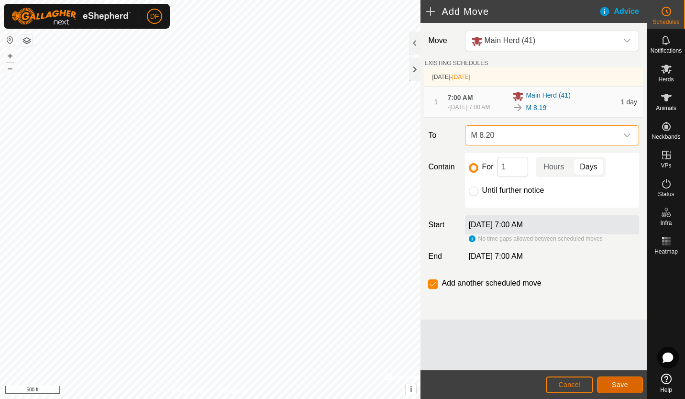
click at [618, 383] on span "Save" at bounding box center [619, 385] width 16 height 8
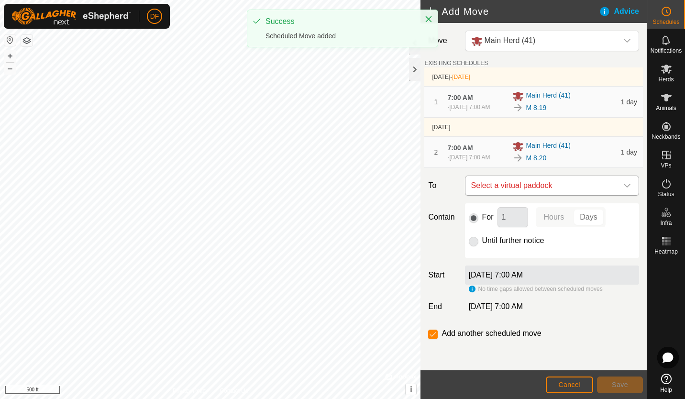
click at [623, 189] on icon "dropdown trigger" at bounding box center [627, 186] width 8 height 8
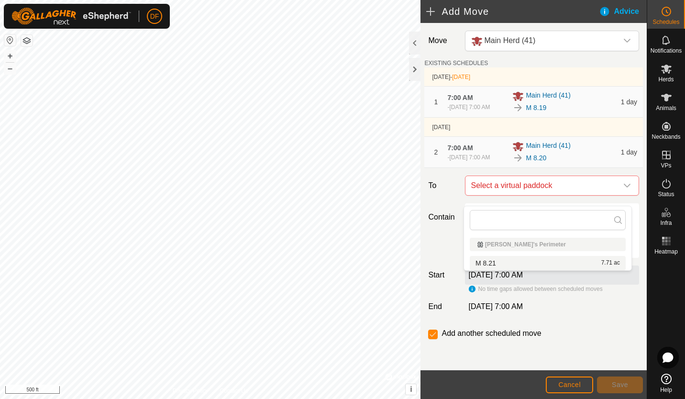
click at [494, 262] on li "M 8.21 7.71 ac" at bounding box center [547, 263] width 156 height 14
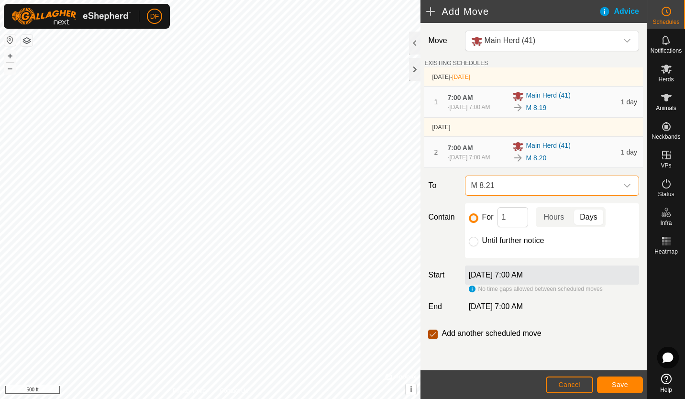
click at [434, 339] on input "checkbox" at bounding box center [433, 334] width 10 height 10
click at [471, 246] on input "Until further notice" at bounding box center [473, 242] width 10 height 10
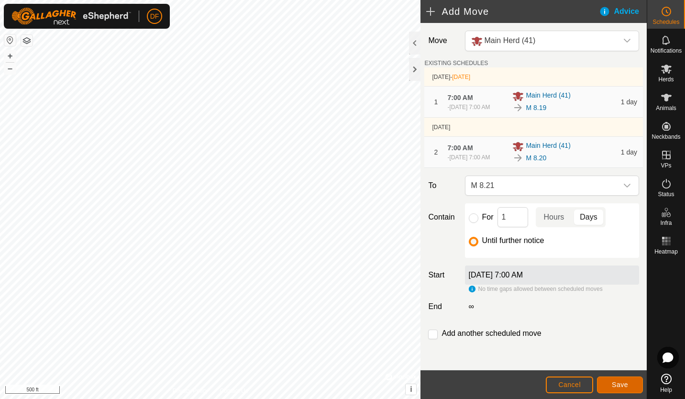
click at [617, 382] on span "Save" at bounding box center [619, 385] width 16 height 8
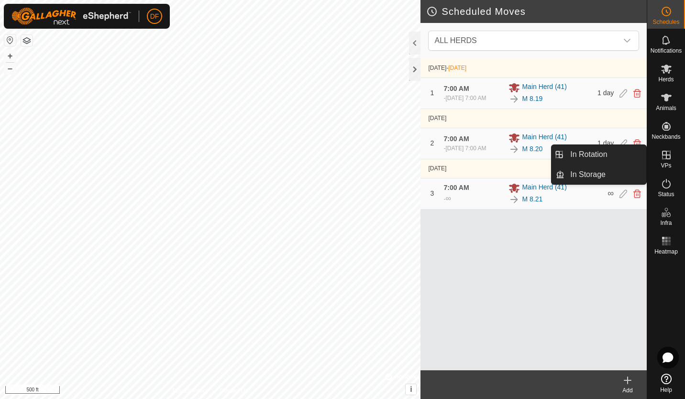
click at [666, 161] on es-virtualpaddocks-svg-icon at bounding box center [665, 154] width 17 height 15
click at [592, 152] on link "In Rotation" at bounding box center [605, 154] width 82 height 19
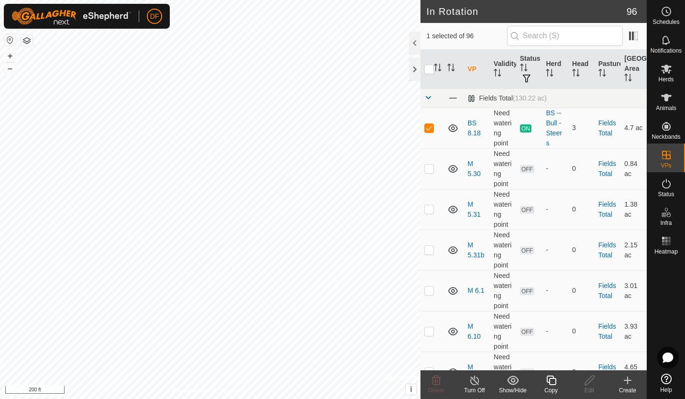
click at [550, 381] on icon at bounding box center [551, 379] width 12 height 11
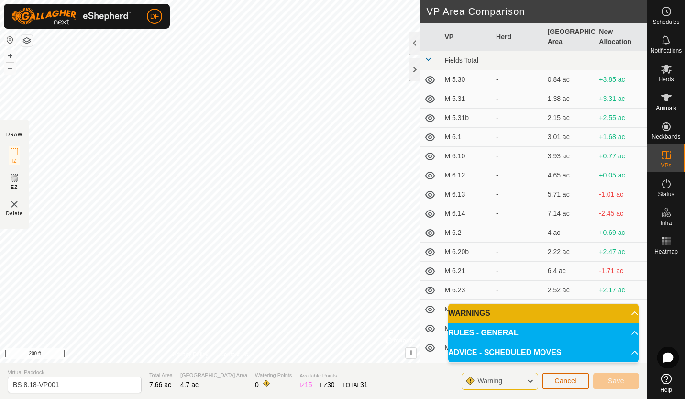
click at [566, 383] on span "Cancel" at bounding box center [565, 381] width 22 height 8
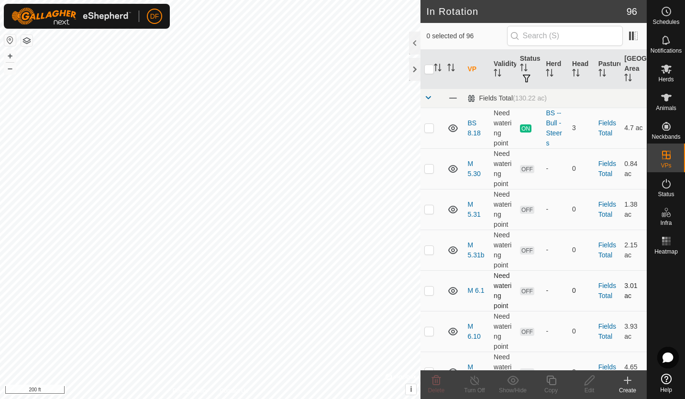
checkbox input "true"
click at [550, 380] on icon at bounding box center [551, 379] width 12 height 11
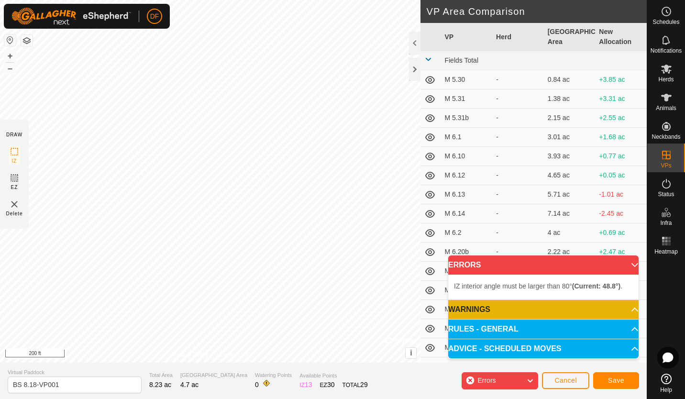
click at [168, 142] on div "IZ interior angle must be larger than 80° (Current: 48.8°) . + – ⇧ i © Mapbox ,…" at bounding box center [210, 181] width 420 height 362
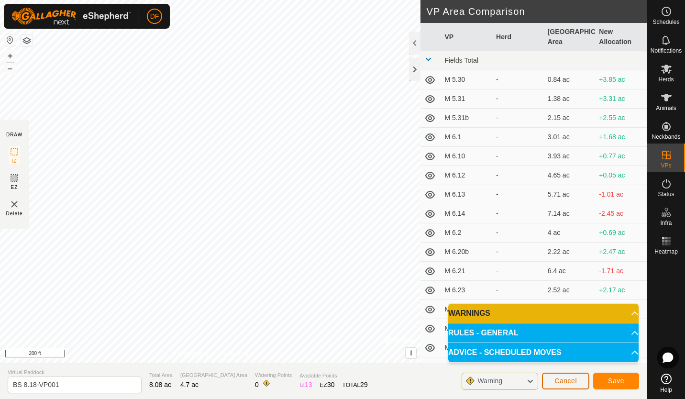
click at [567, 384] on span "Cancel" at bounding box center [565, 381] width 22 height 8
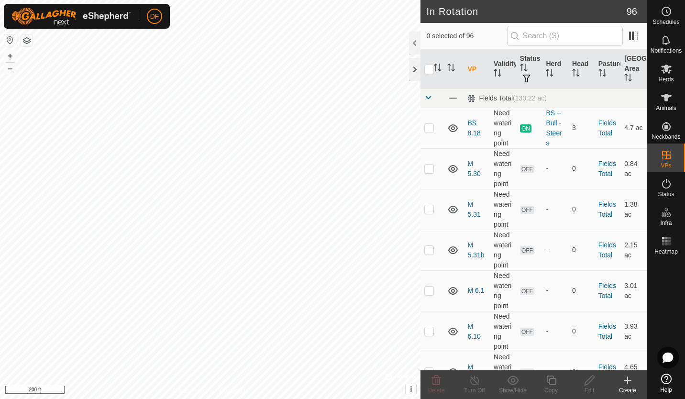
checkbox input "true"
click at [552, 381] on icon at bounding box center [551, 379] width 12 height 11
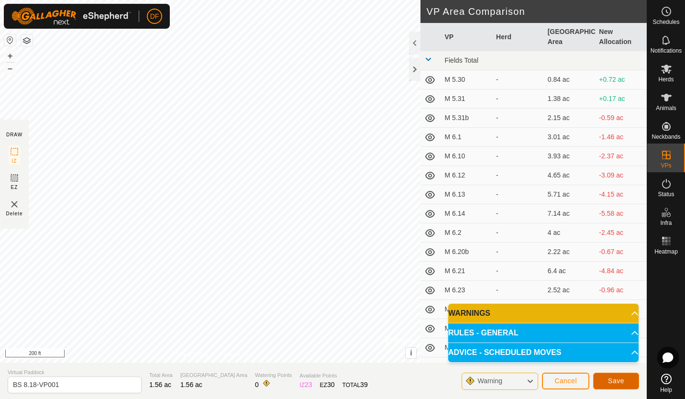
click at [615, 382] on span "Save" at bounding box center [616, 381] width 16 height 8
